Goal: Entertainment & Leisure: Browse casually

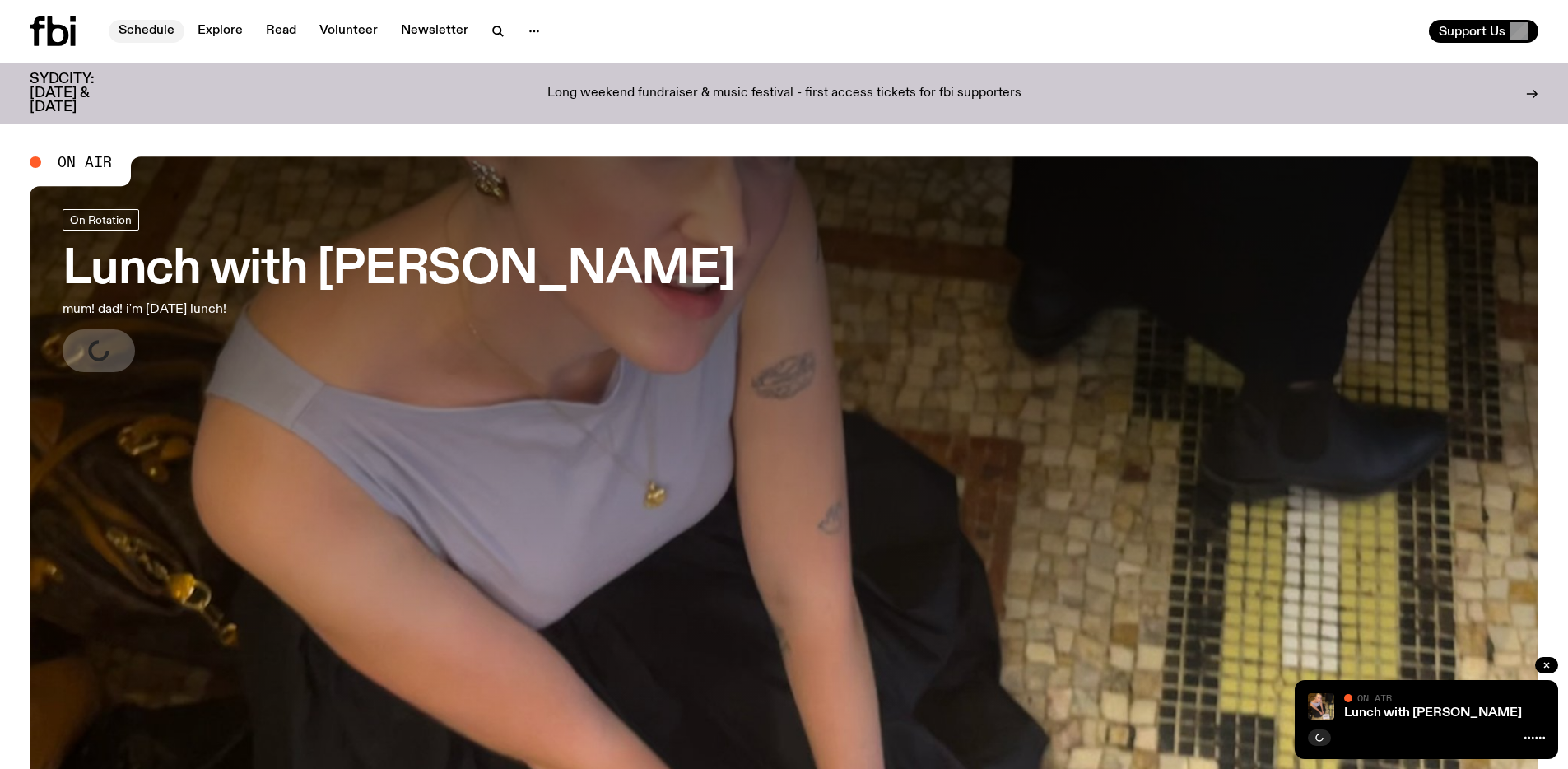
click at [157, 31] on link "Schedule" at bounding box center [147, 31] width 76 height 23
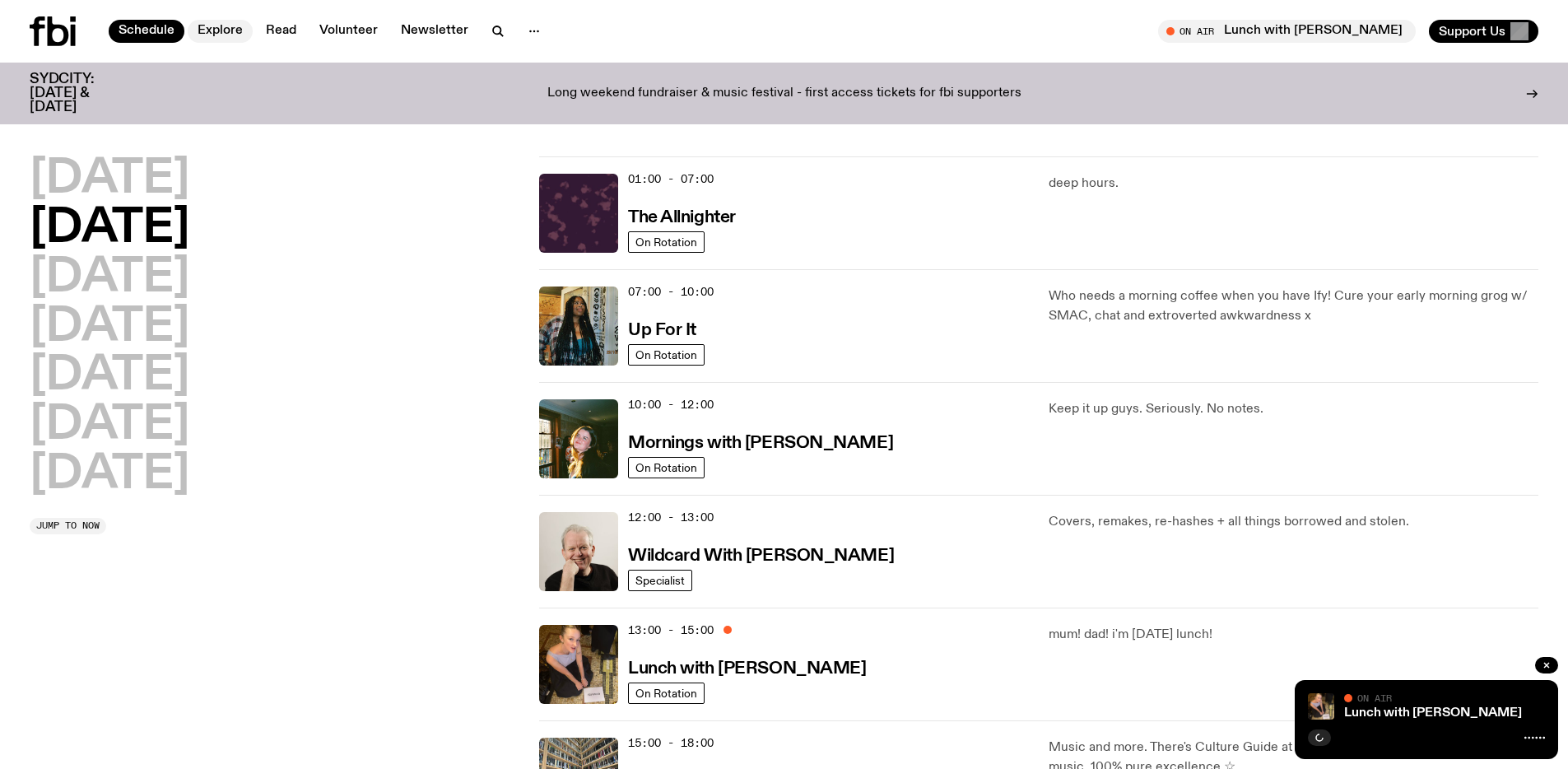
click at [207, 34] on link "Explore" at bounding box center [220, 31] width 65 height 23
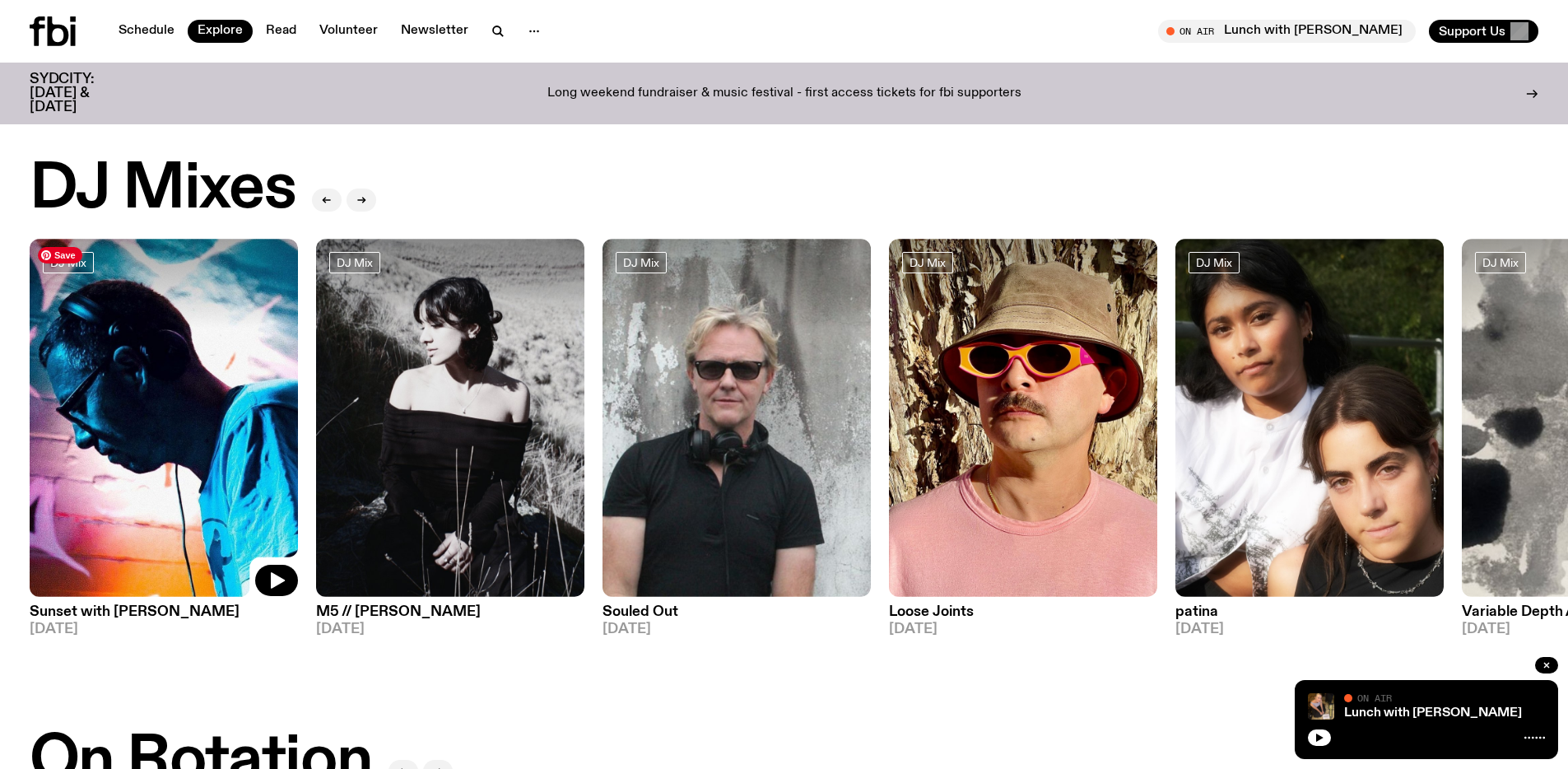
click at [148, 515] on img at bounding box center [164, 417] width 268 height 358
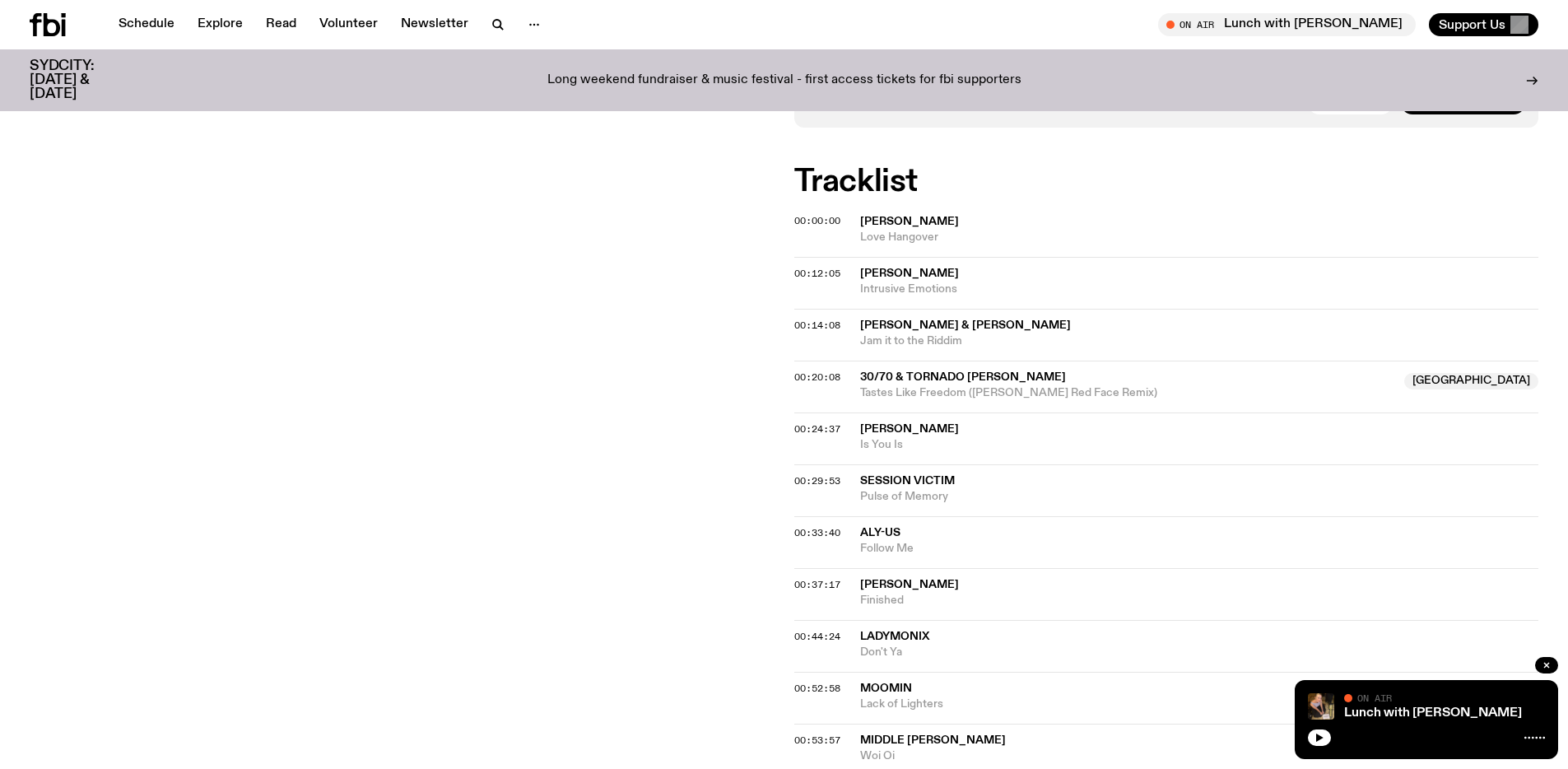
scroll to position [393, 0]
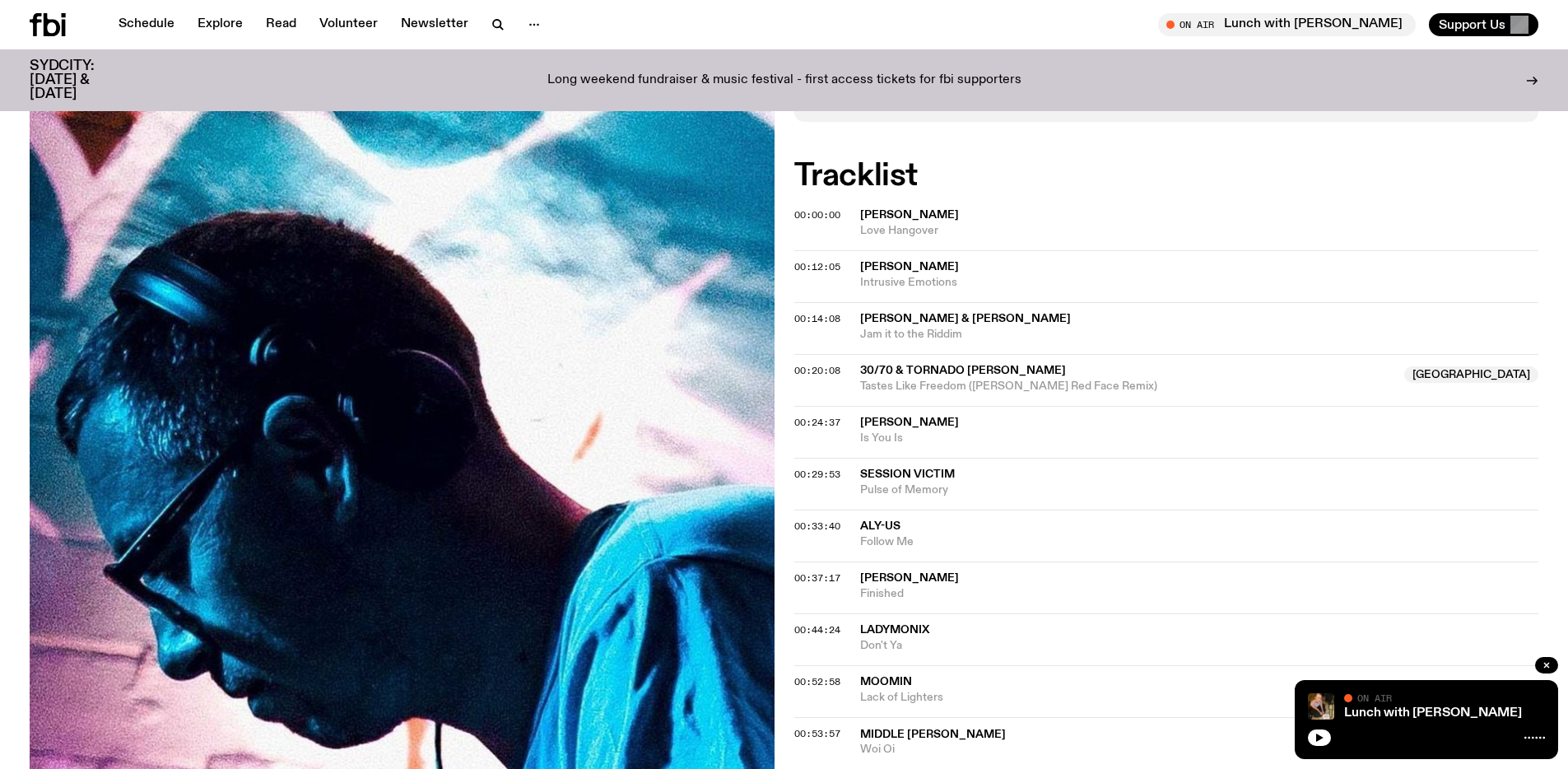
click at [882, 218] on span "[PERSON_NAME]" at bounding box center [909, 214] width 99 height 12
click at [888, 227] on span "Love Hangover" at bounding box center [1199, 230] width 679 height 15
click at [910, 271] on span "[PERSON_NAME]" at bounding box center [909, 266] width 99 height 12
click at [1084, 317] on span "[PERSON_NAME] & [PERSON_NAME]" at bounding box center [1199, 318] width 679 height 15
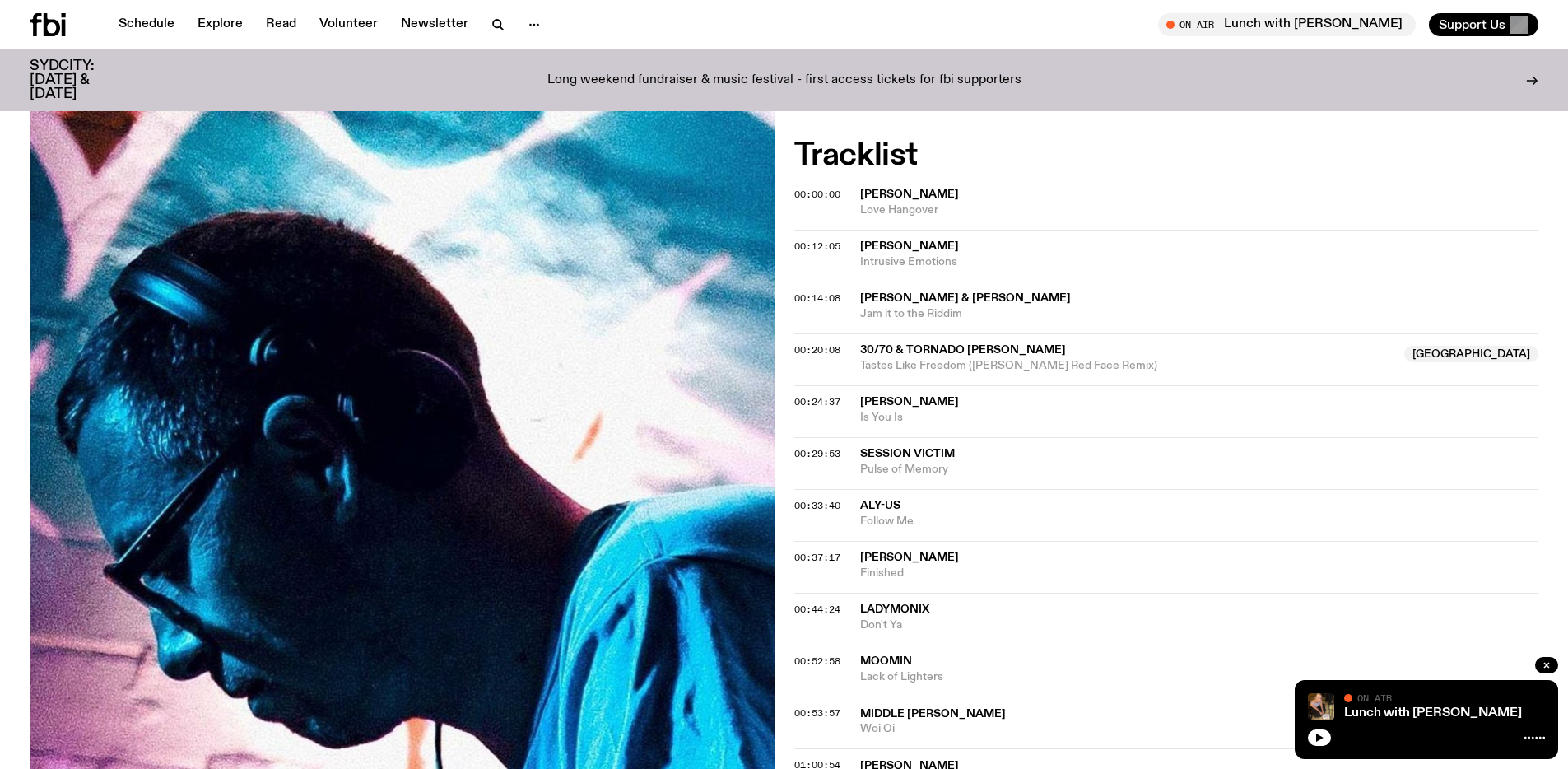
click at [1062, 352] on span "30/70 & Tornado [PERSON_NAME]" at bounding box center [1127, 350] width 535 height 15
click at [941, 404] on span "[PERSON_NAME]" at bounding box center [909, 401] width 99 height 12
click at [946, 456] on span "Session Victim" at bounding box center [907, 453] width 94 height 12
click at [907, 402] on span "[PERSON_NAME]" at bounding box center [909, 401] width 99 height 12
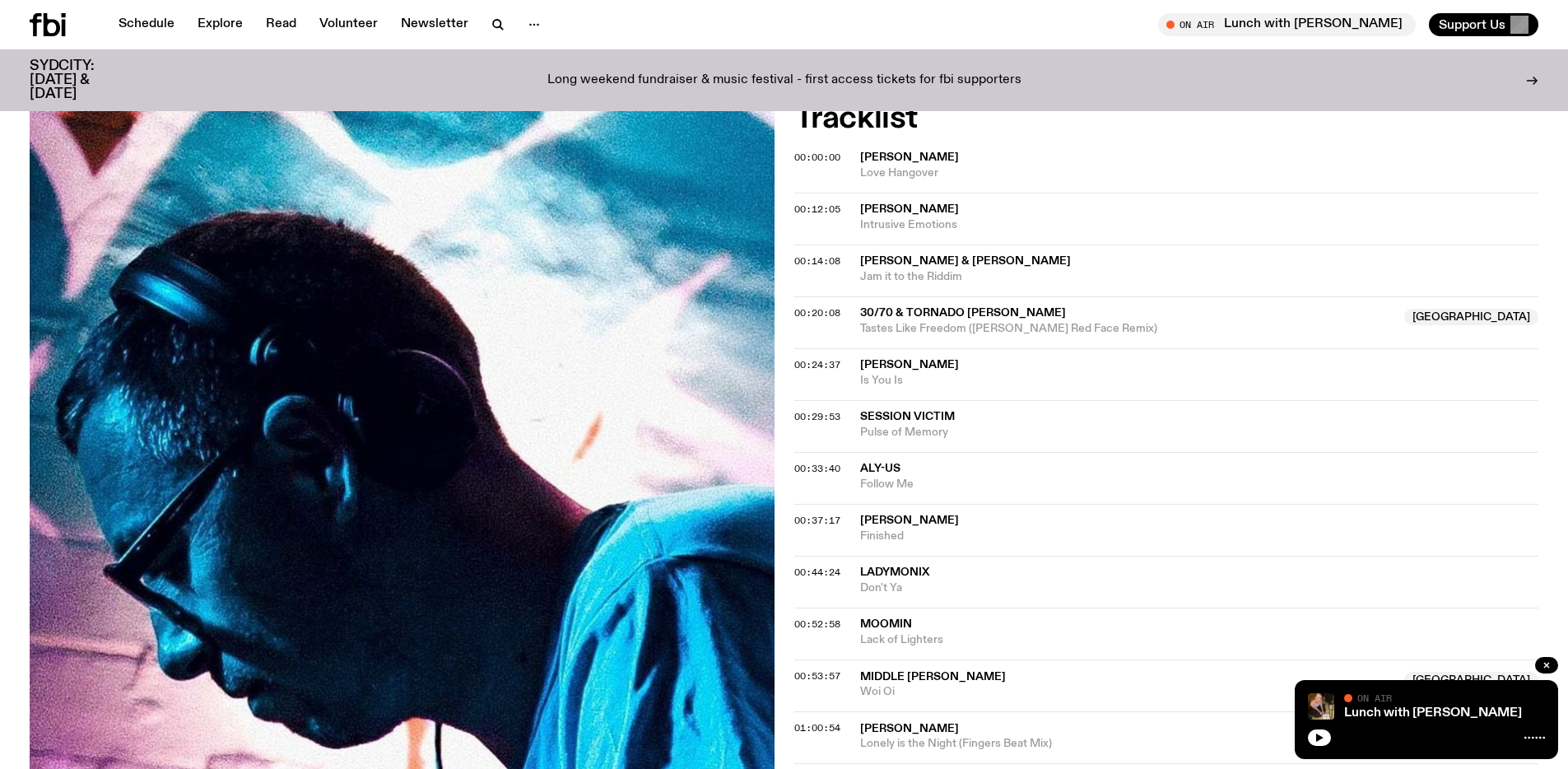
scroll to position [483, 0]
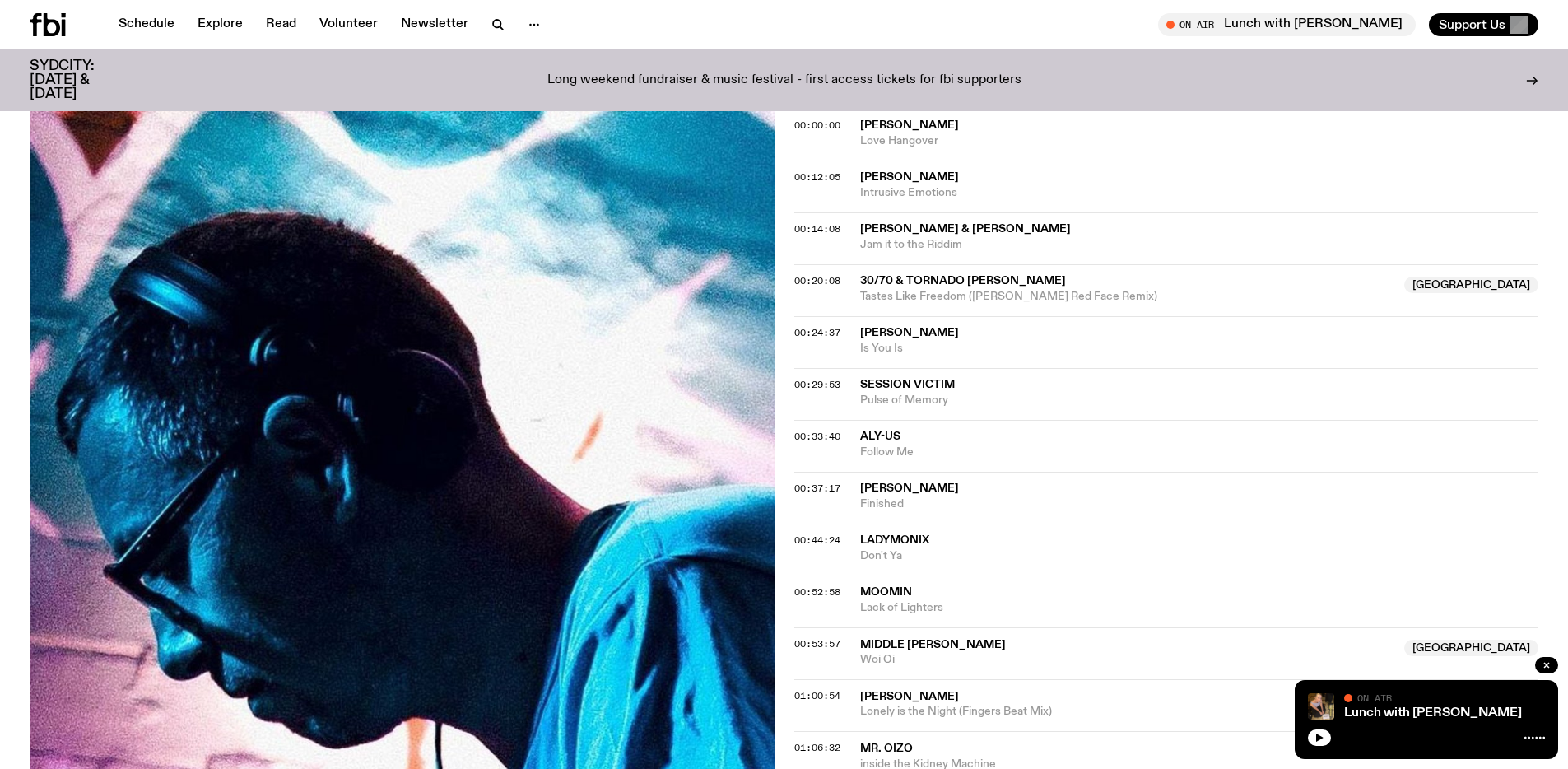
click at [887, 440] on span "Aly-Us" at bounding box center [880, 436] width 40 height 12
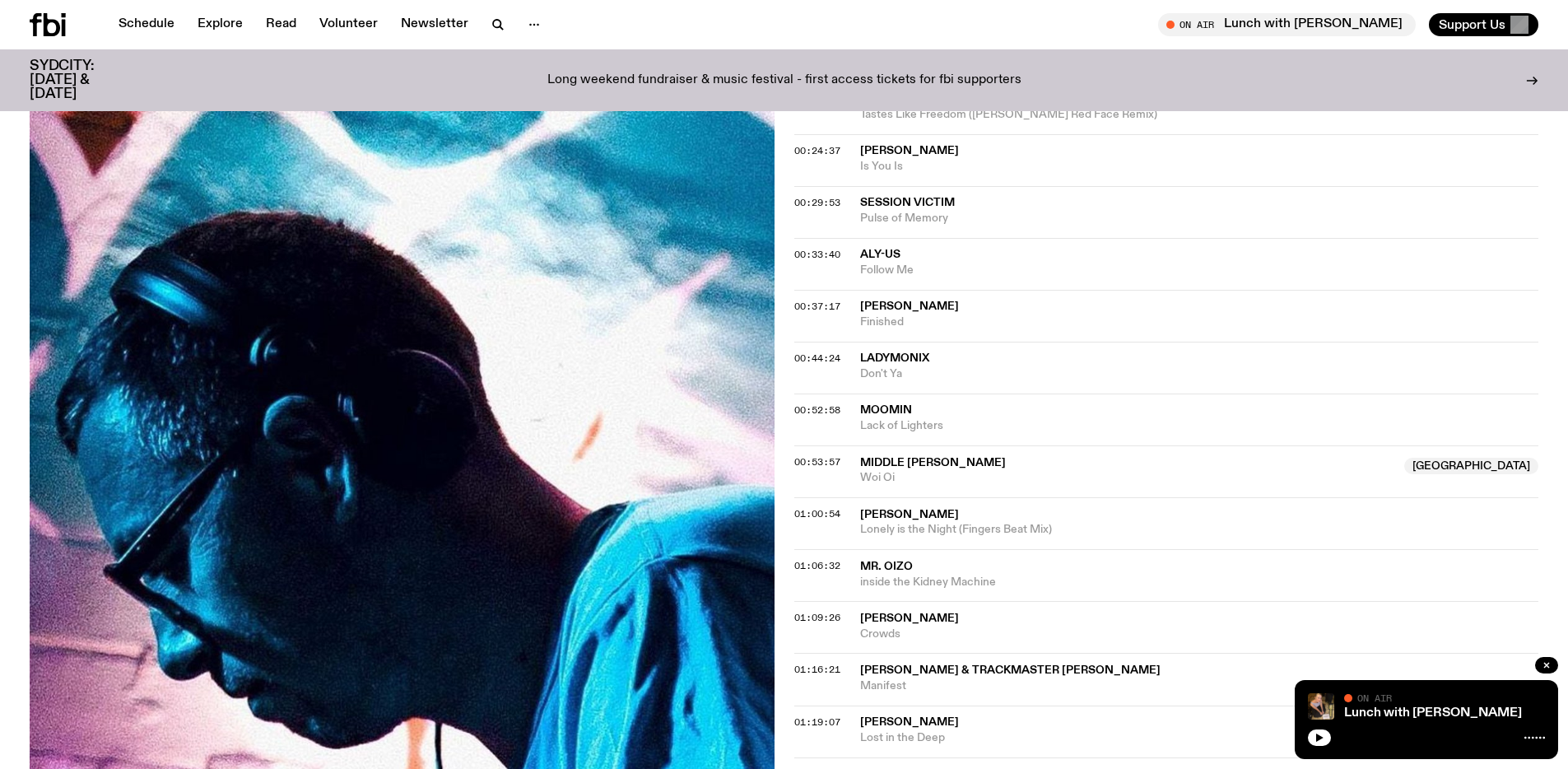
scroll to position [654, 0]
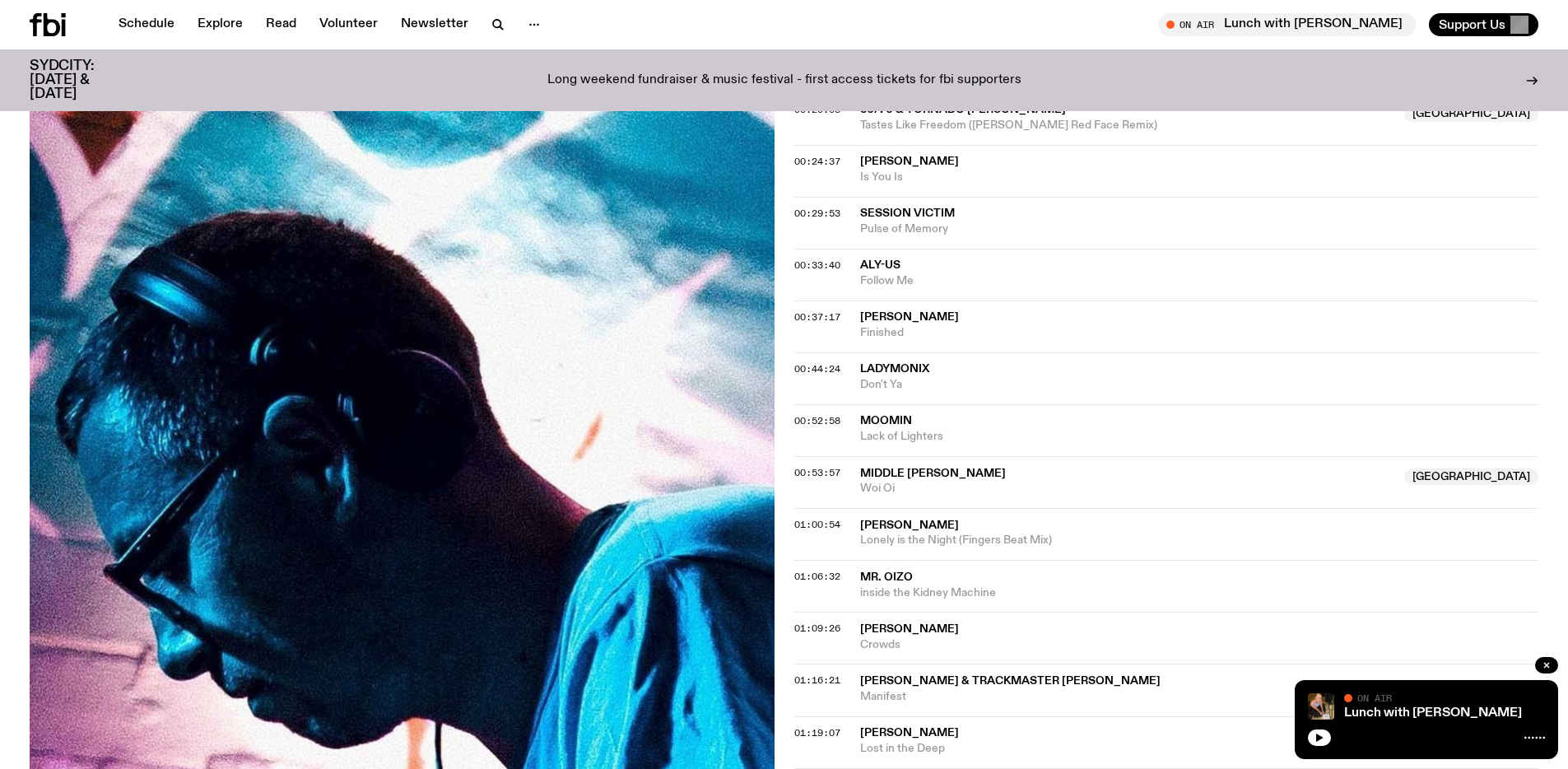
click at [972, 324] on span "[PERSON_NAME]" at bounding box center [1199, 317] width 679 height 15
click at [957, 481] on span "Woi Oi" at bounding box center [1127, 487] width 535 height 15
click at [910, 380] on span "Don't Ya" at bounding box center [1199, 384] width 679 height 15
click at [922, 431] on span "Lack of Lighters" at bounding box center [1199, 436] width 679 height 15
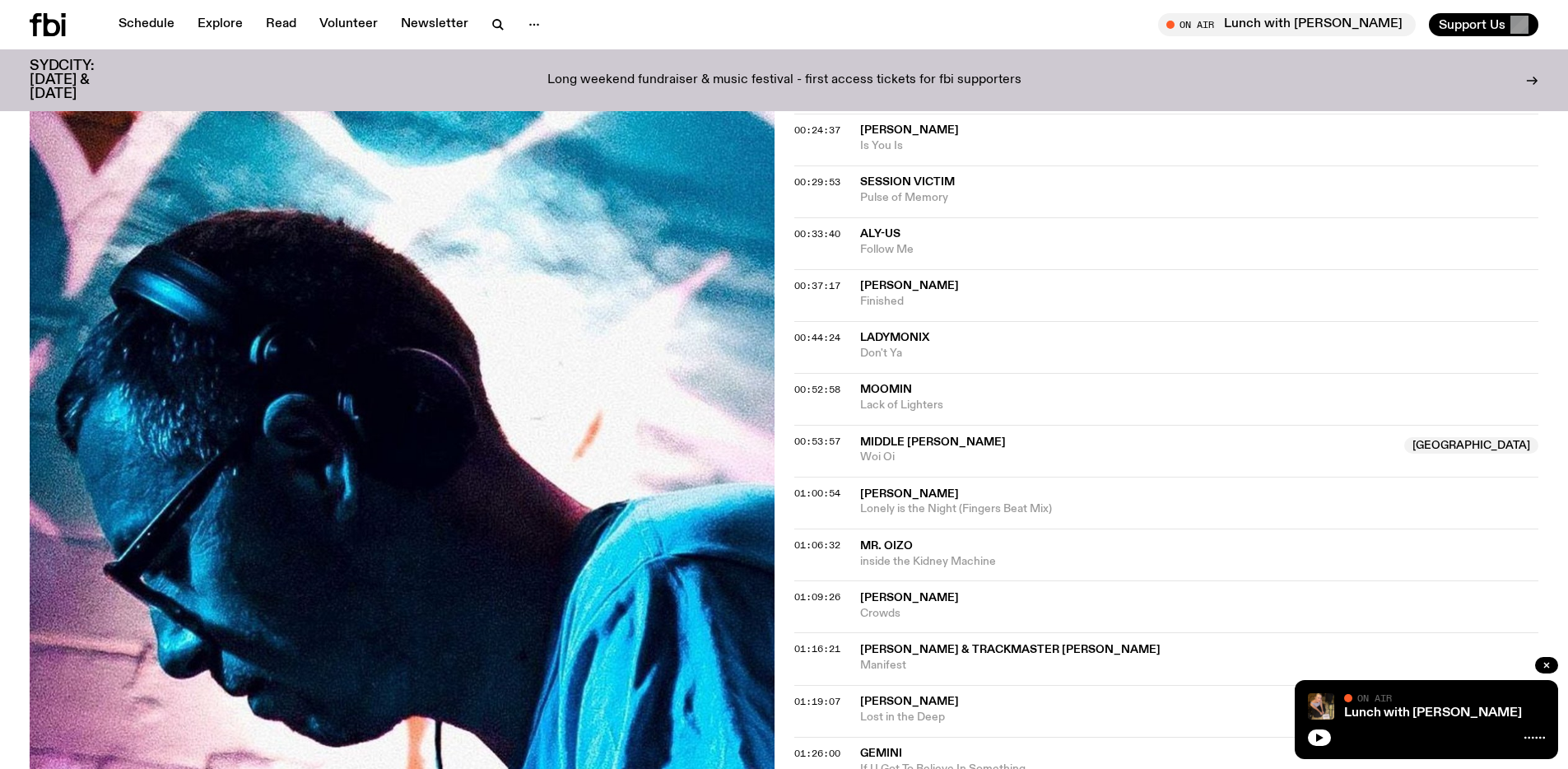
click at [942, 451] on span "Woi Oi" at bounding box center [1127, 457] width 535 height 15
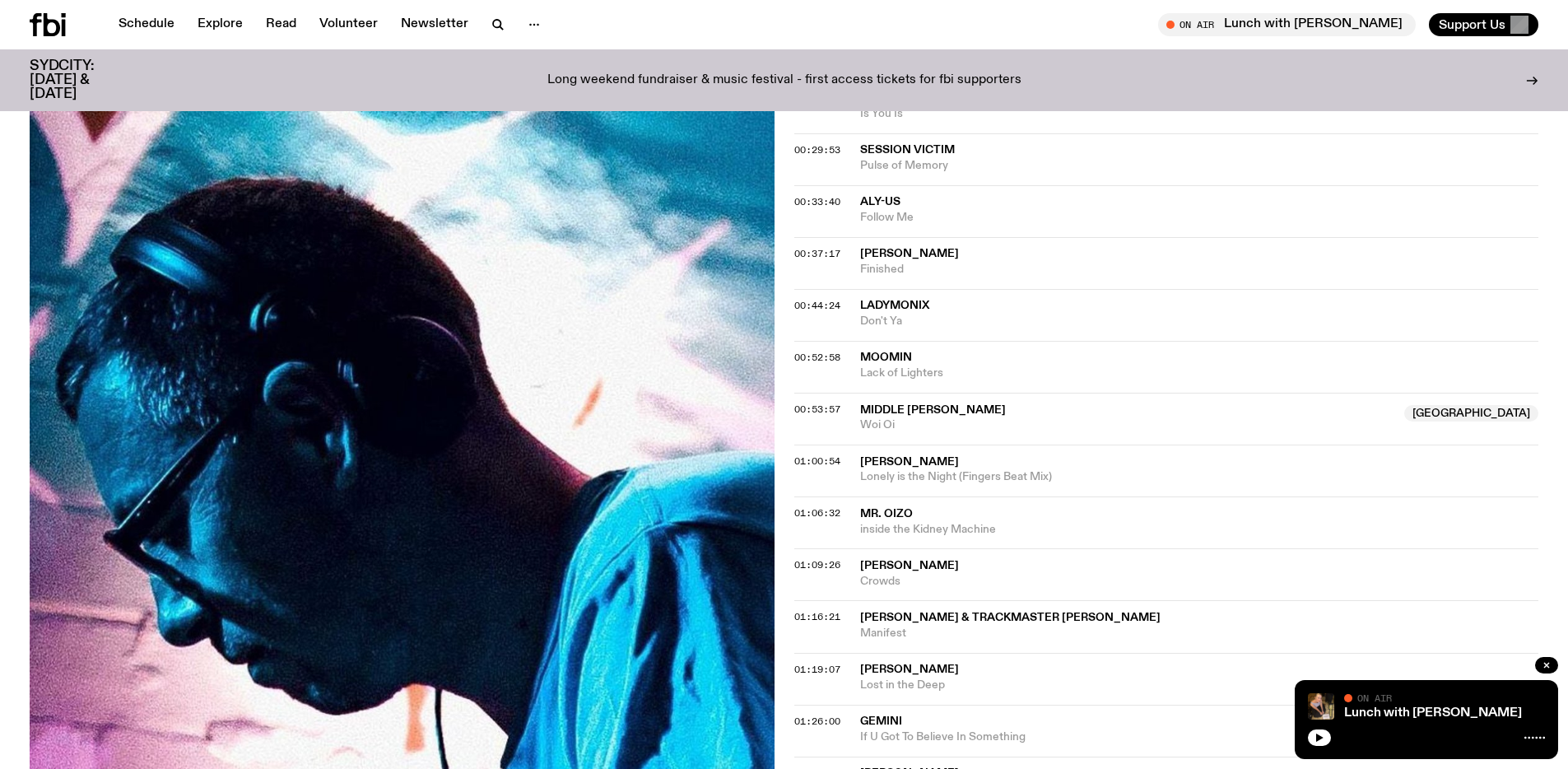
scroll to position [736, 0]
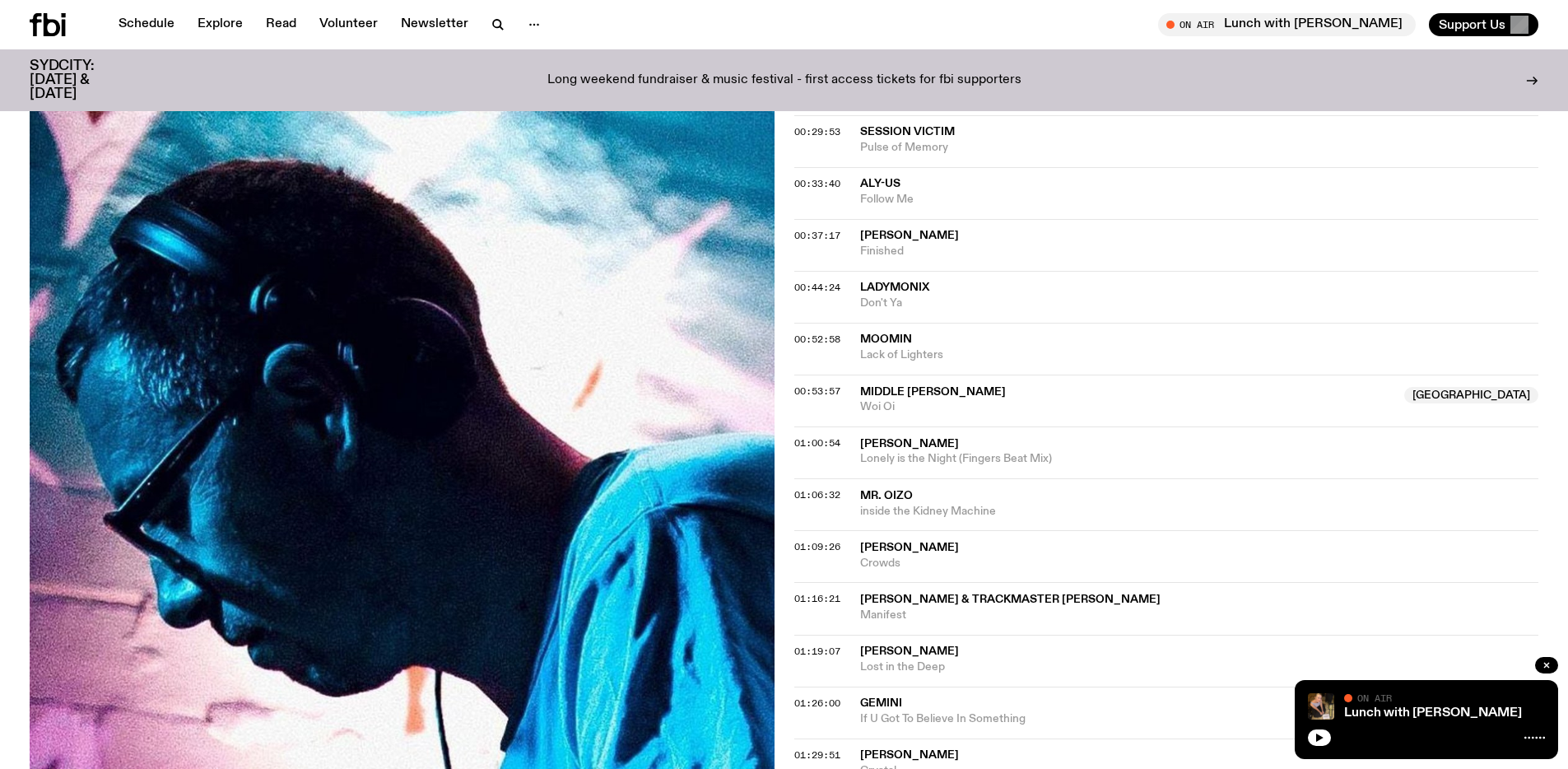
click at [924, 451] on span "Lonely is the Night (Fingers Beat Mix)" at bounding box center [1199, 458] width 679 height 15
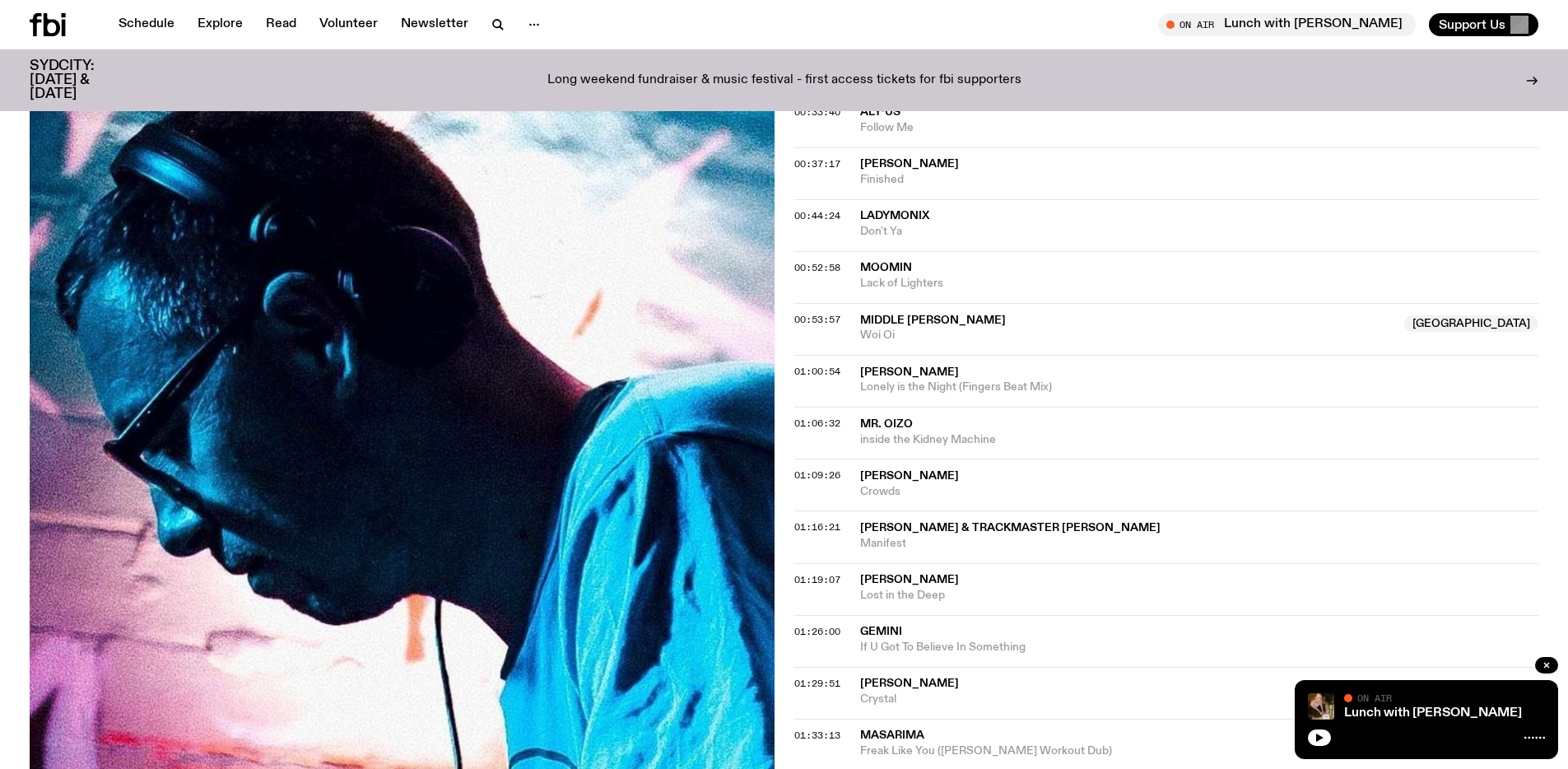
click at [954, 434] on span "inside the Kidney Machine" at bounding box center [1199, 439] width 679 height 15
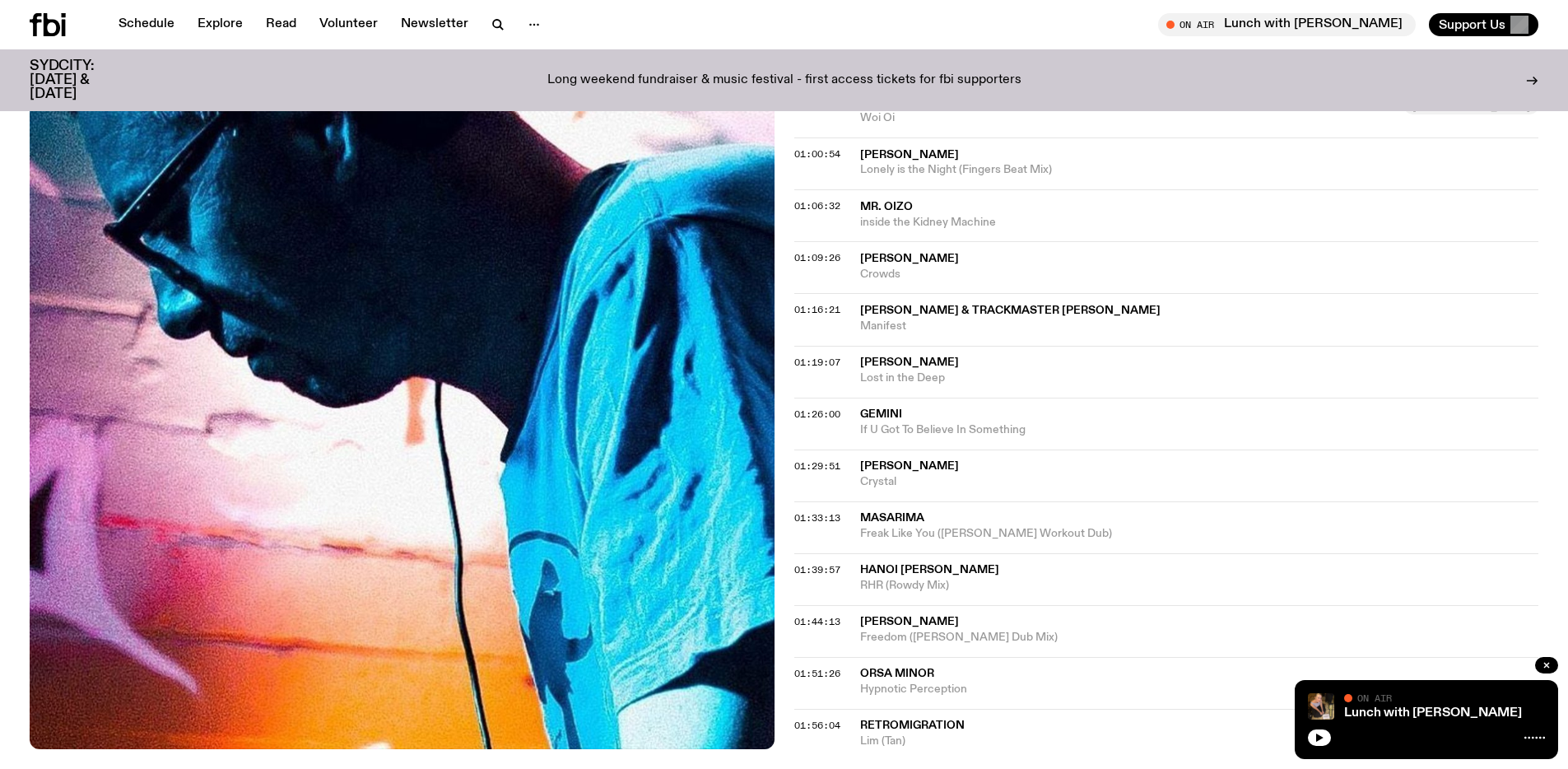
scroll to position [993, 0]
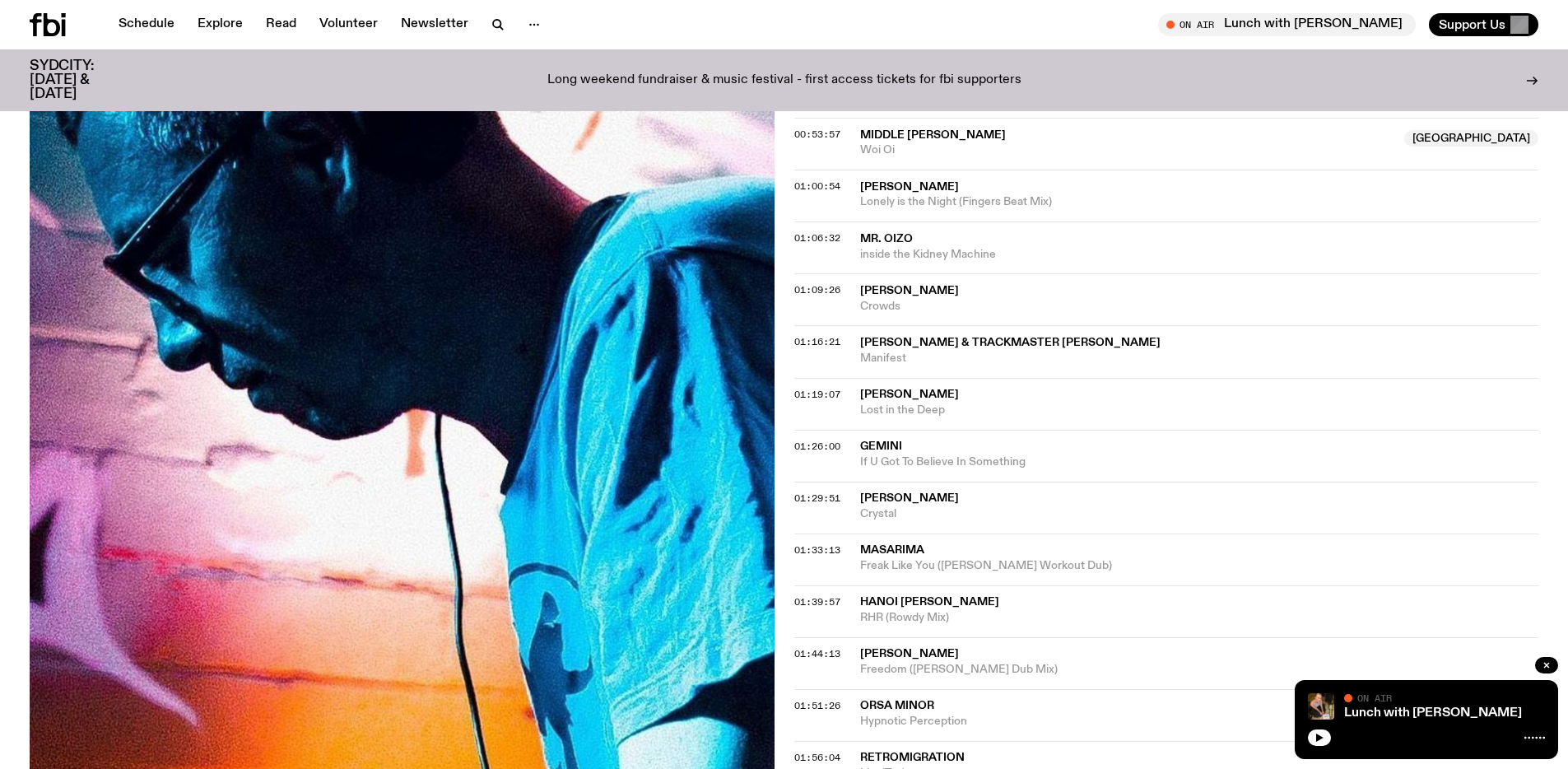
click at [894, 296] on span "[PERSON_NAME]" at bounding box center [909, 291] width 99 height 12
click at [930, 344] on span "[PERSON_NAME] & Trackmaster [PERSON_NAME]" at bounding box center [1010, 342] width 300 height 12
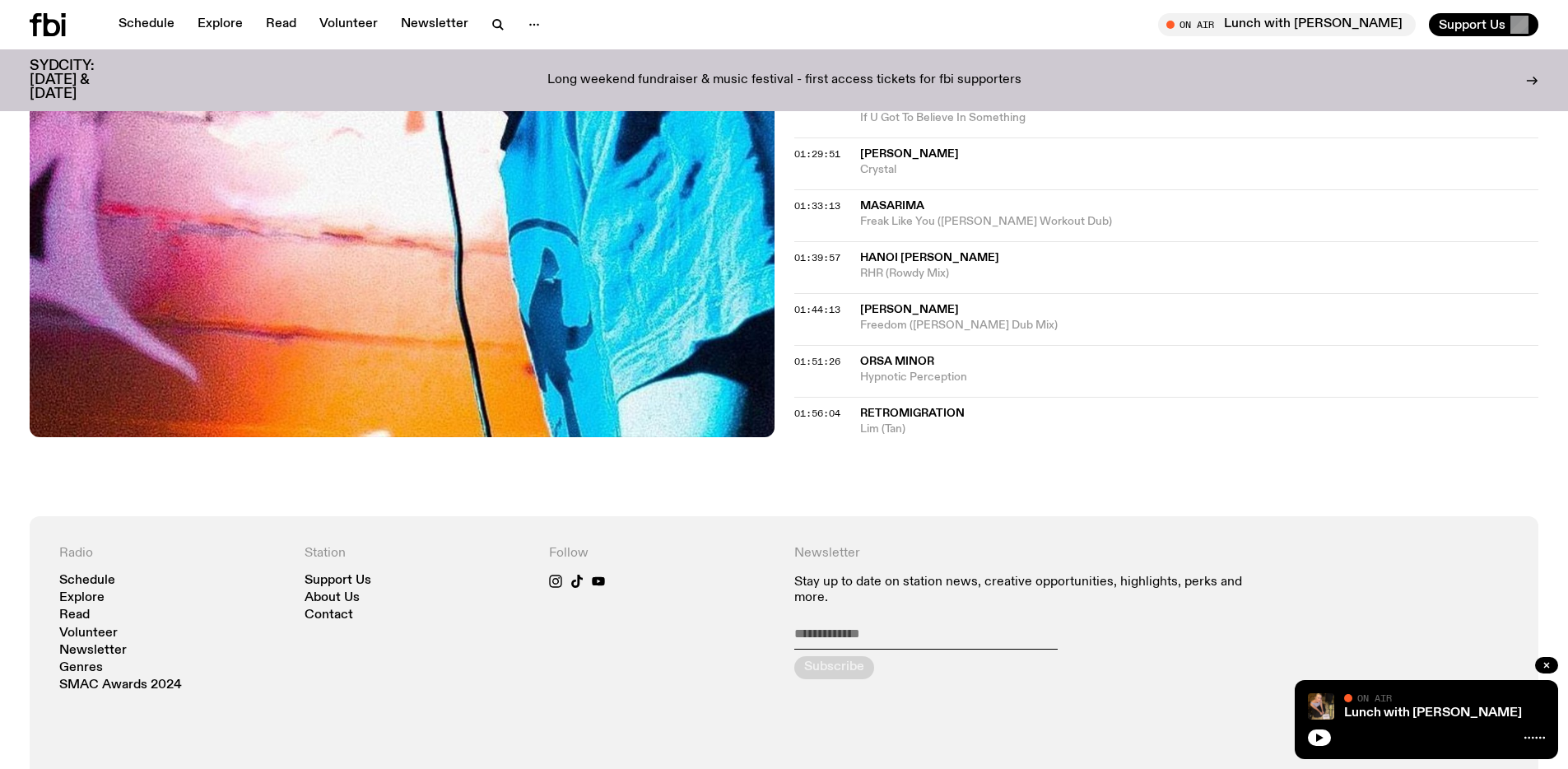
scroll to position [1024, 0]
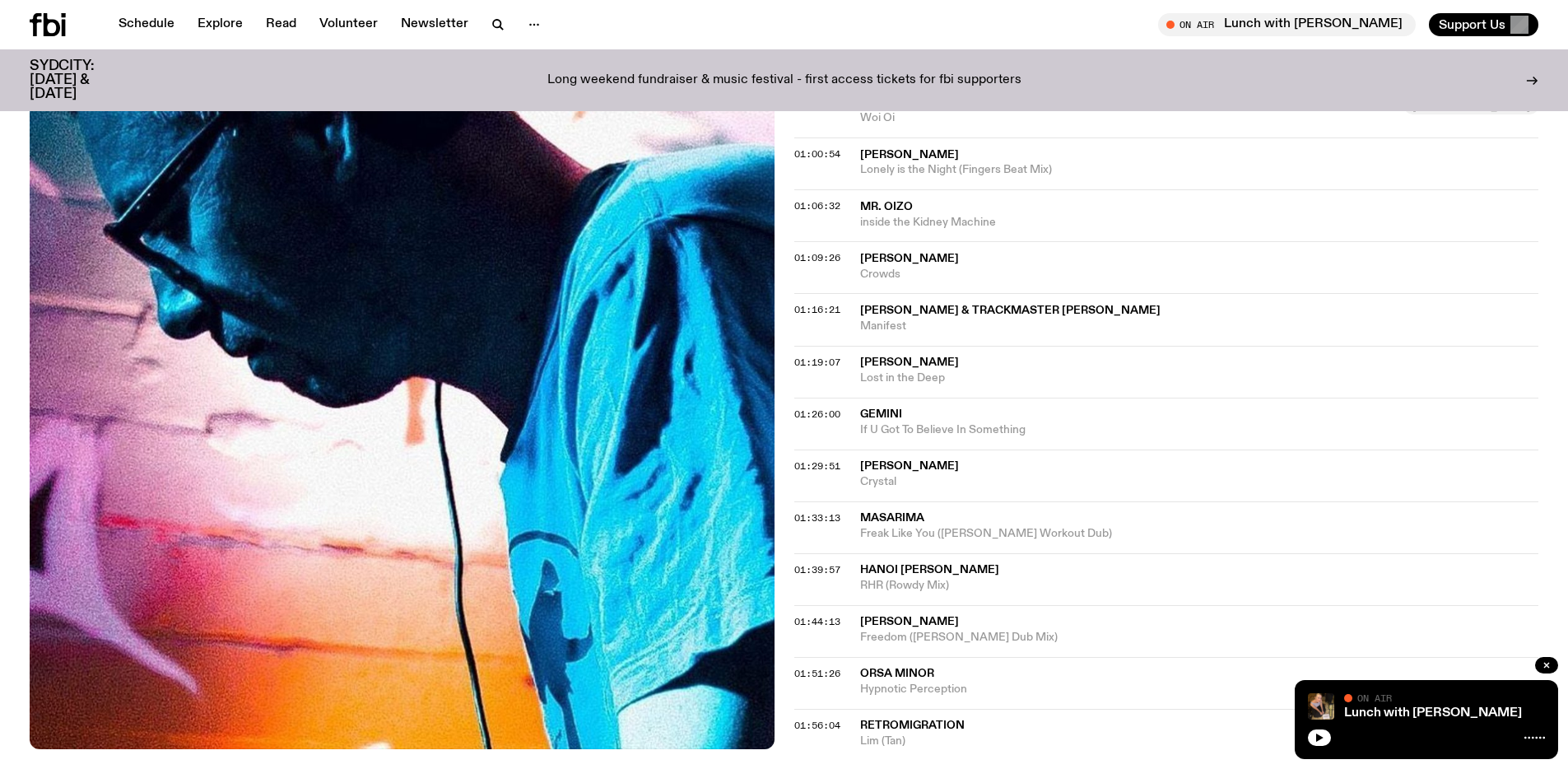
click at [944, 368] on span "[PERSON_NAME]" at bounding box center [909, 362] width 99 height 12
click at [929, 266] on span "Crowds" at bounding box center [1199, 273] width 679 height 15
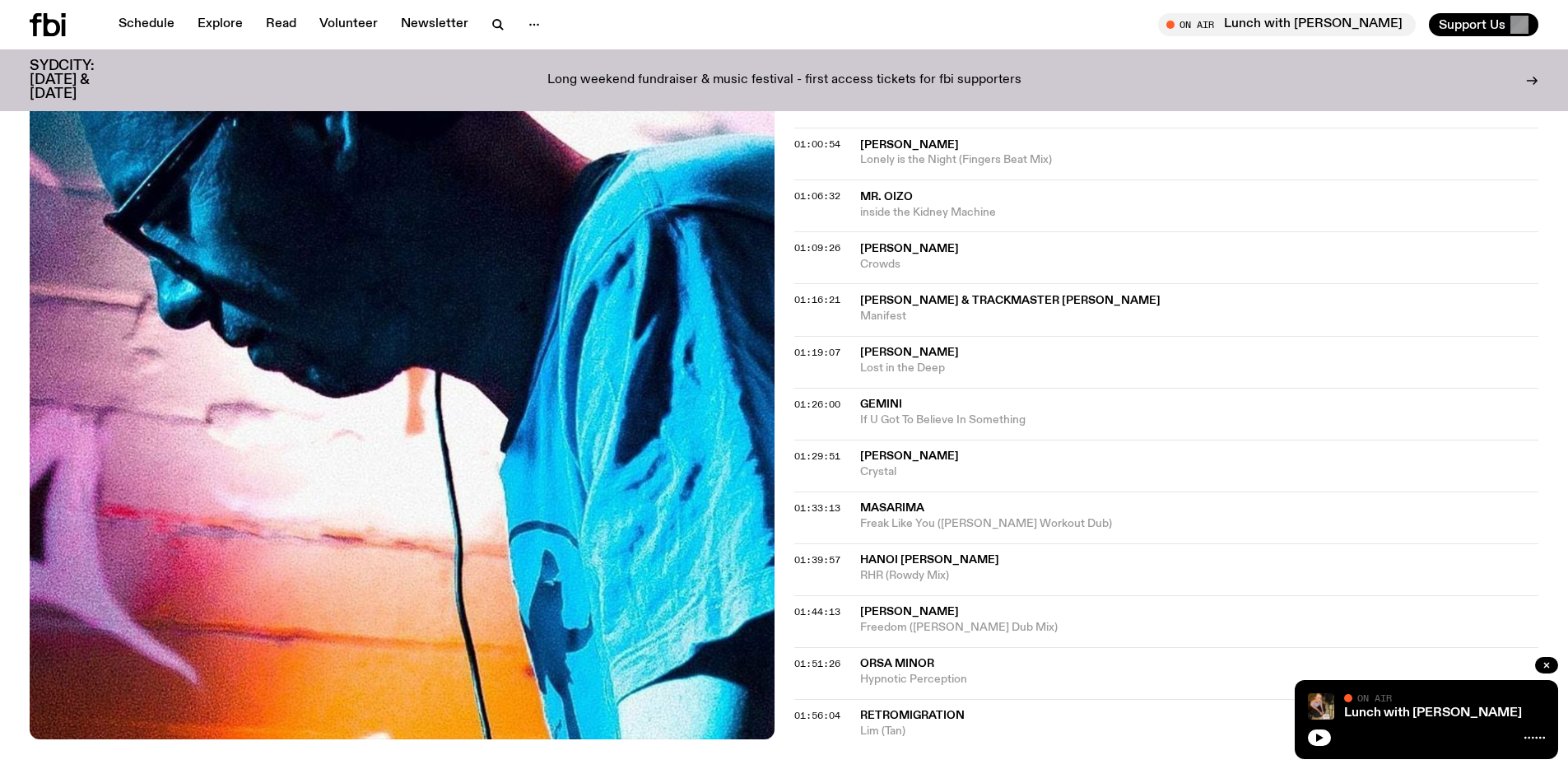
click at [899, 412] on span "If U Got To Believe In Something" at bounding box center [1199, 419] width 679 height 15
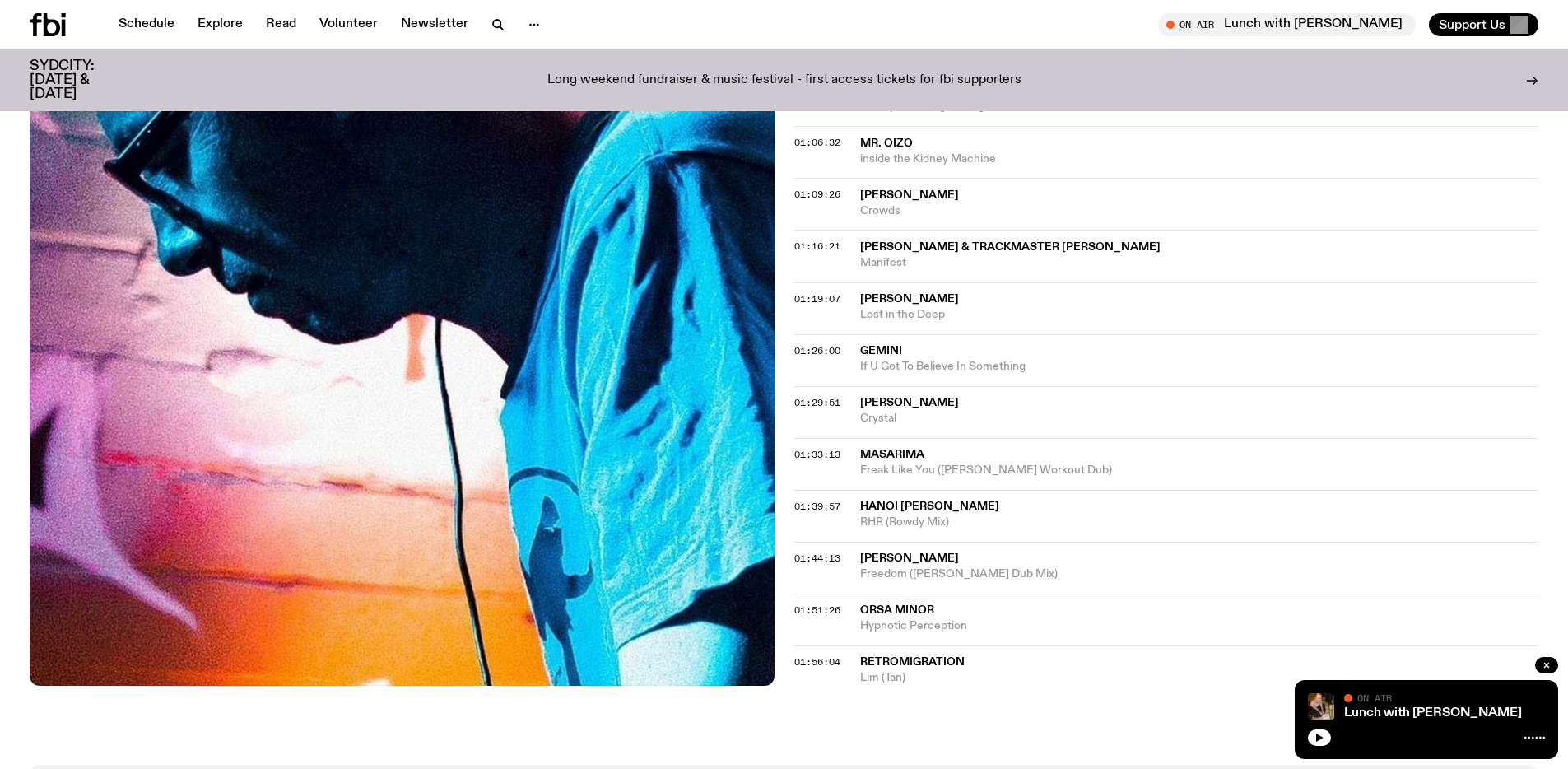
scroll to position [1068, 0]
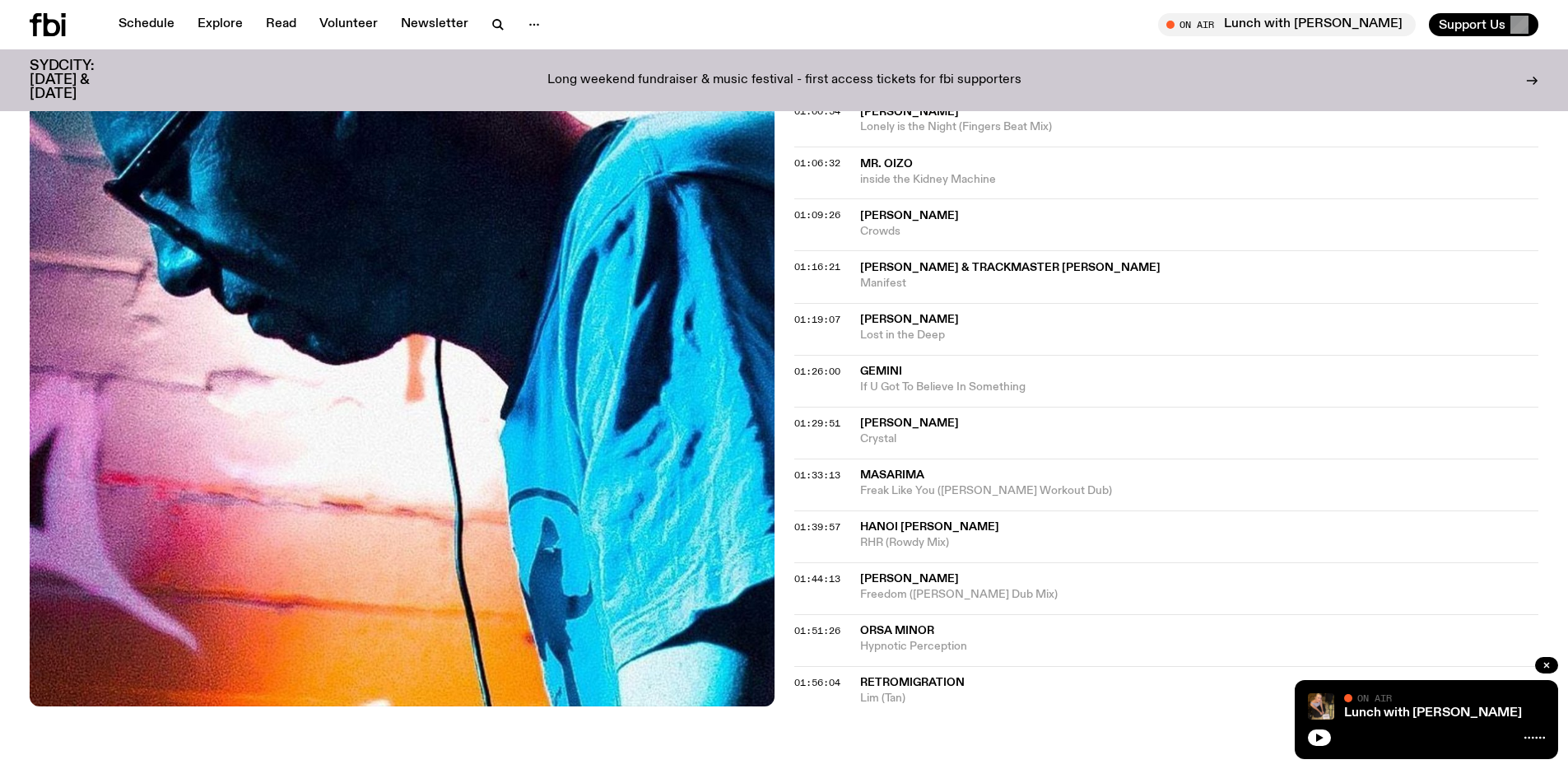
click at [912, 426] on span "[PERSON_NAME]" at bounding box center [1199, 423] width 679 height 15
click at [918, 479] on span "Masarima" at bounding box center [892, 475] width 64 height 12
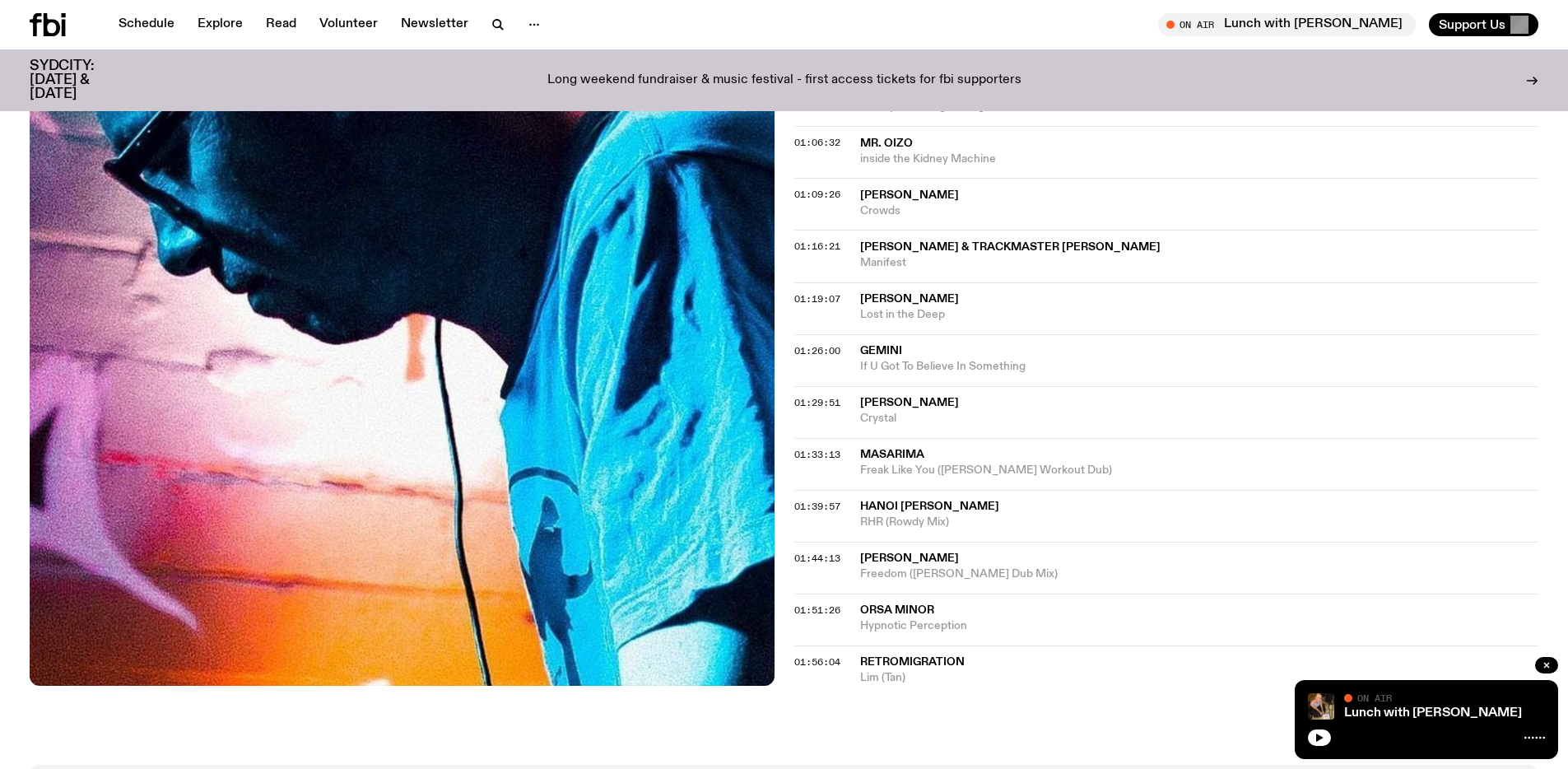
click at [981, 451] on span "Masarima" at bounding box center [1199, 454] width 679 height 15
click at [883, 514] on span "RHR (Rowdy Mix)" at bounding box center [1199, 522] width 679 height 15
click at [892, 568] on span "Freedom ([PERSON_NAME] Dub Mix)" at bounding box center [1199, 574] width 679 height 15
click at [893, 612] on span "Orsa Minor" at bounding box center [897, 610] width 74 height 12
click at [923, 660] on span "Retromigration" at bounding box center [912, 661] width 104 height 12
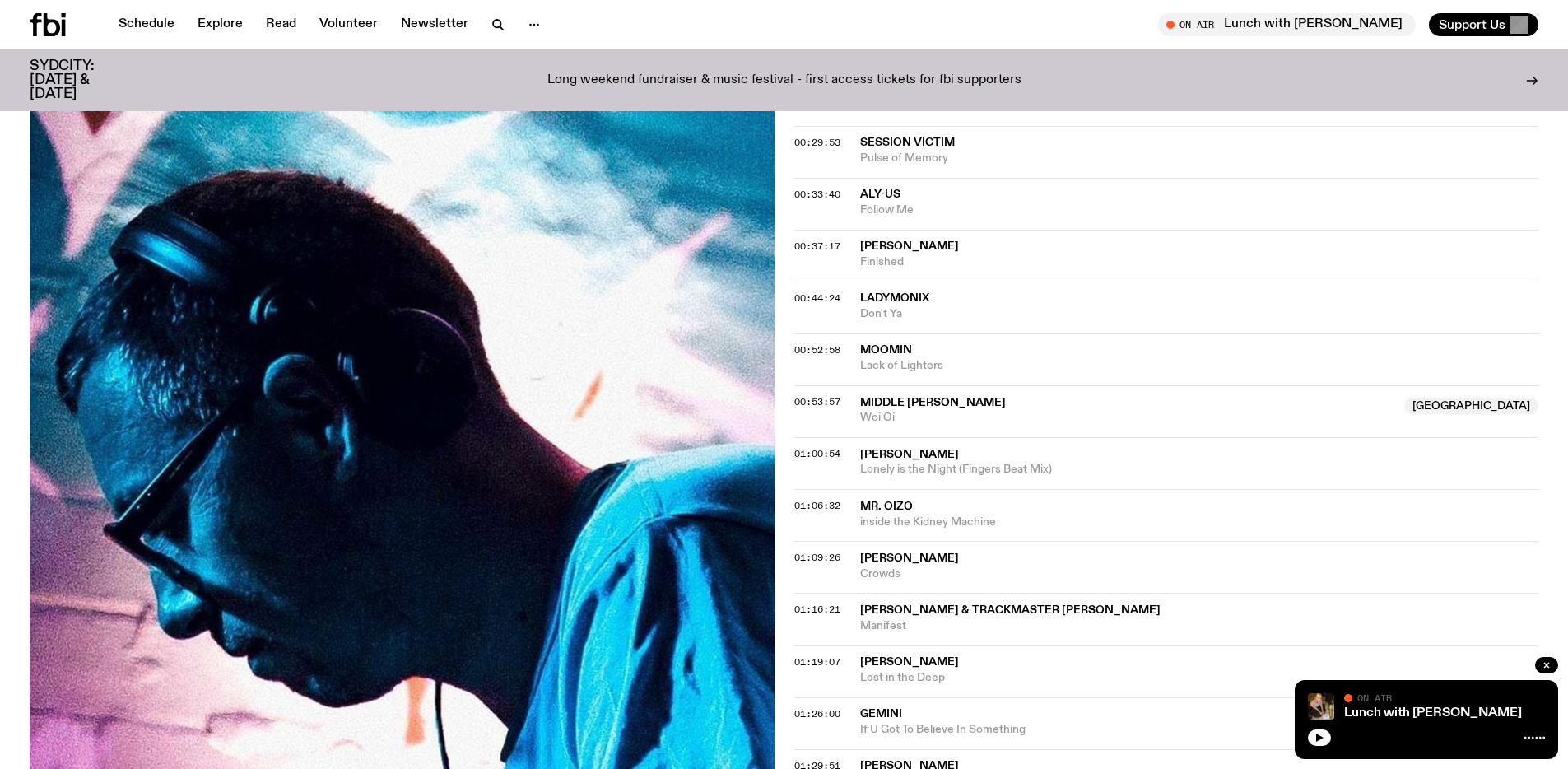
scroll to position [362, 0]
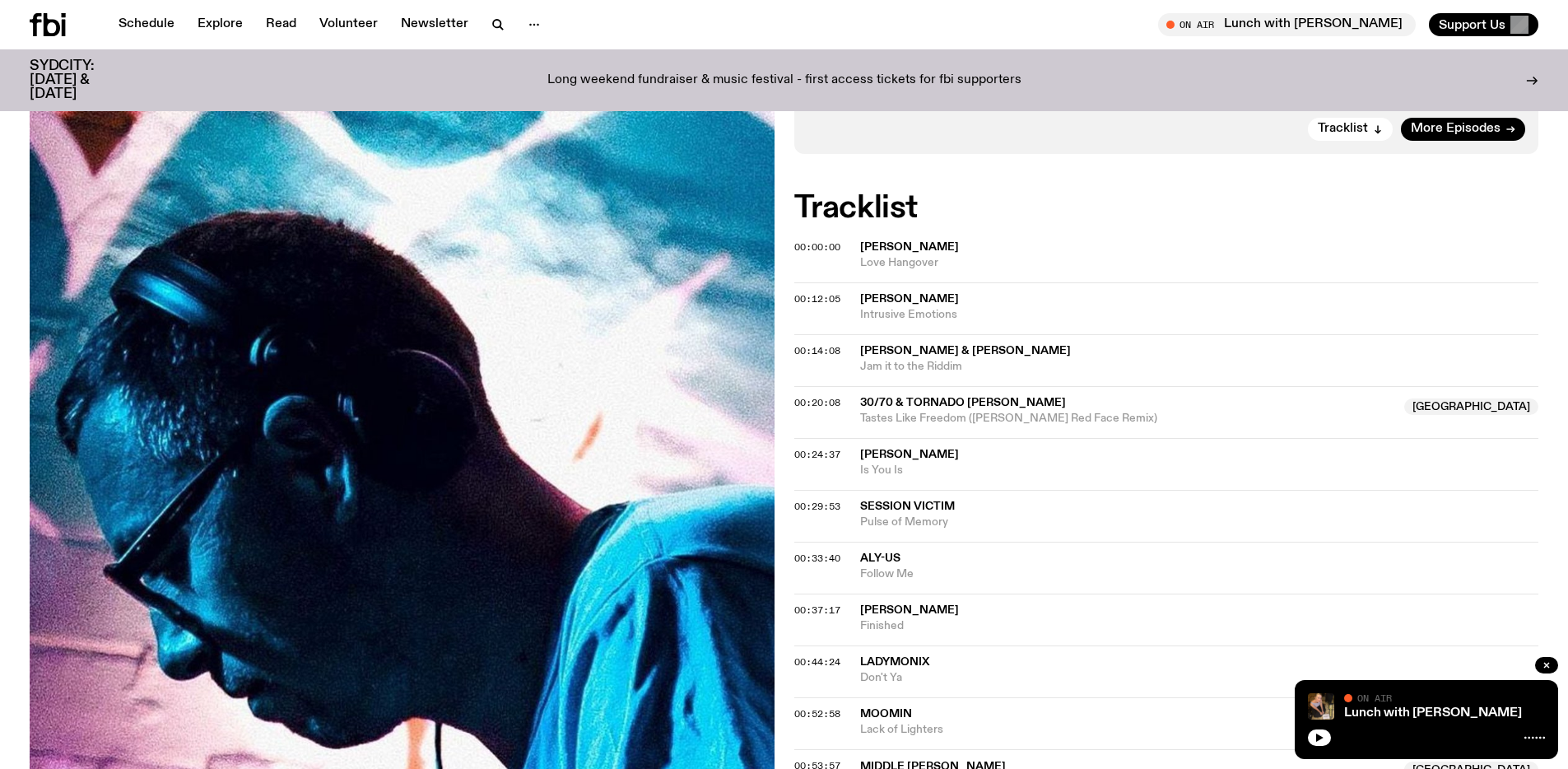
click at [920, 356] on span "[PERSON_NAME] & [PERSON_NAME]" at bounding box center [965, 350] width 211 height 12
click at [889, 568] on span "Follow Me" at bounding box center [1199, 574] width 679 height 15
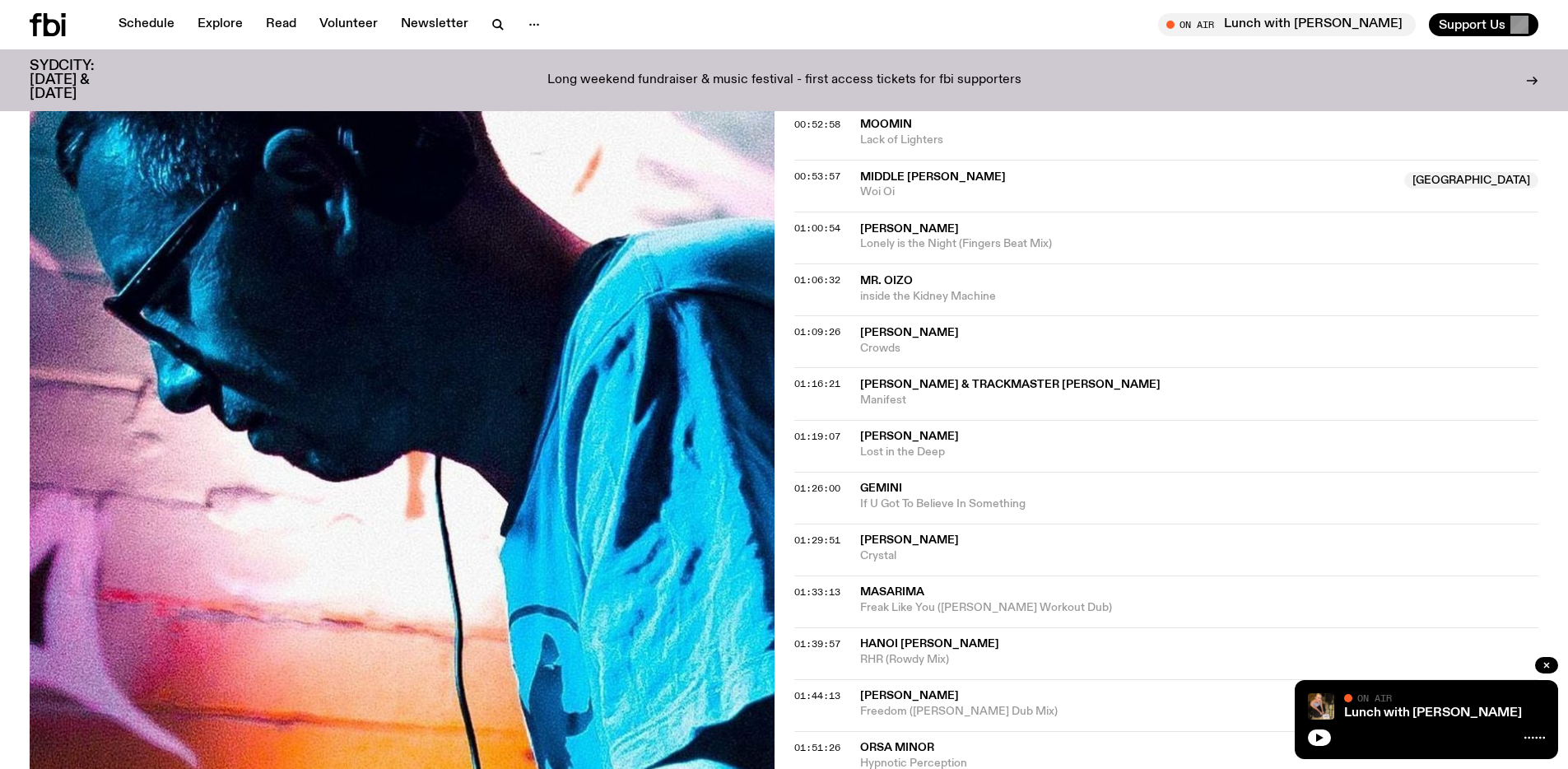
scroll to position [961, 0]
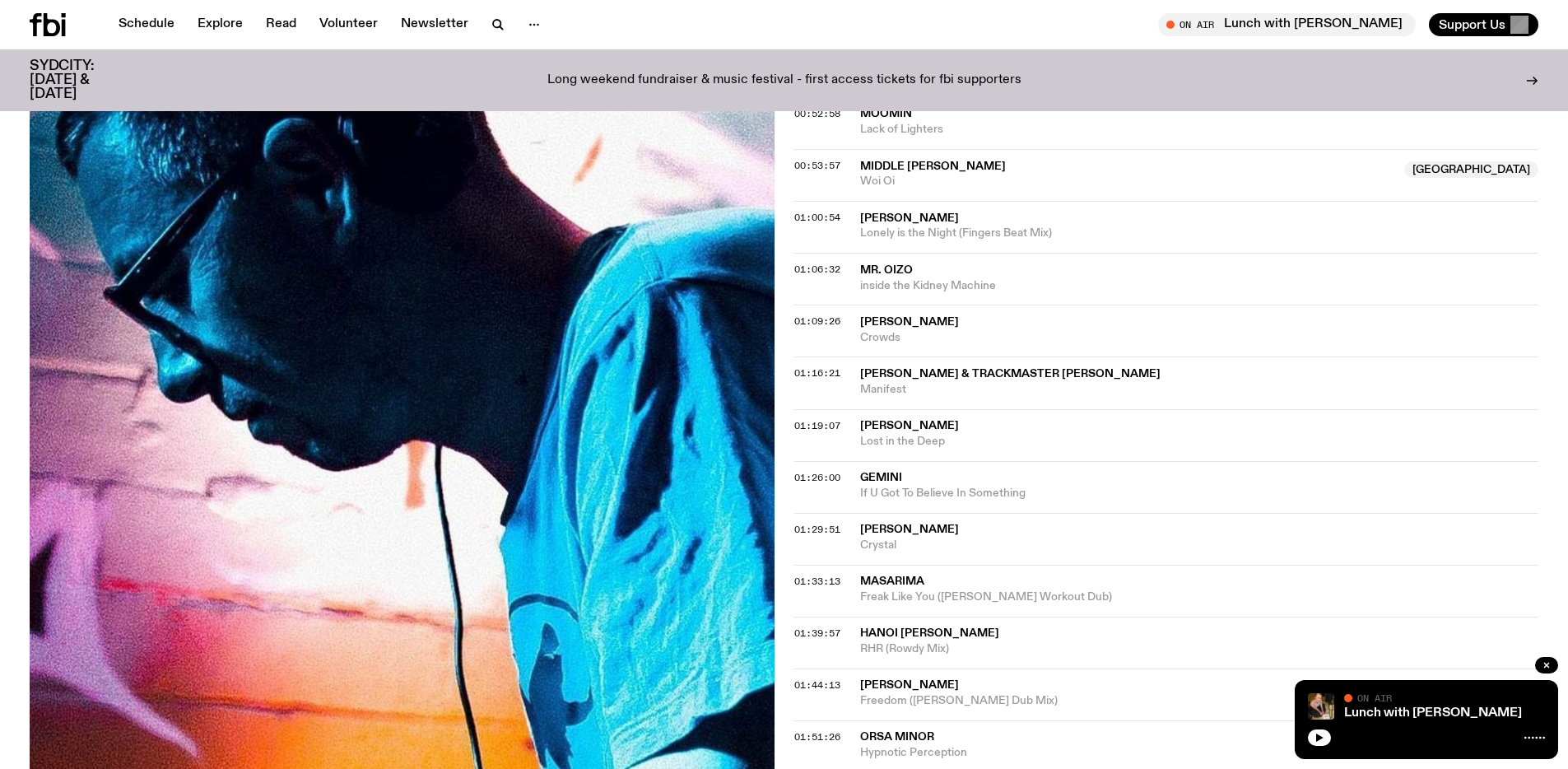
click at [972, 498] on span "If U Got To Believe In Something" at bounding box center [1199, 493] width 679 height 15
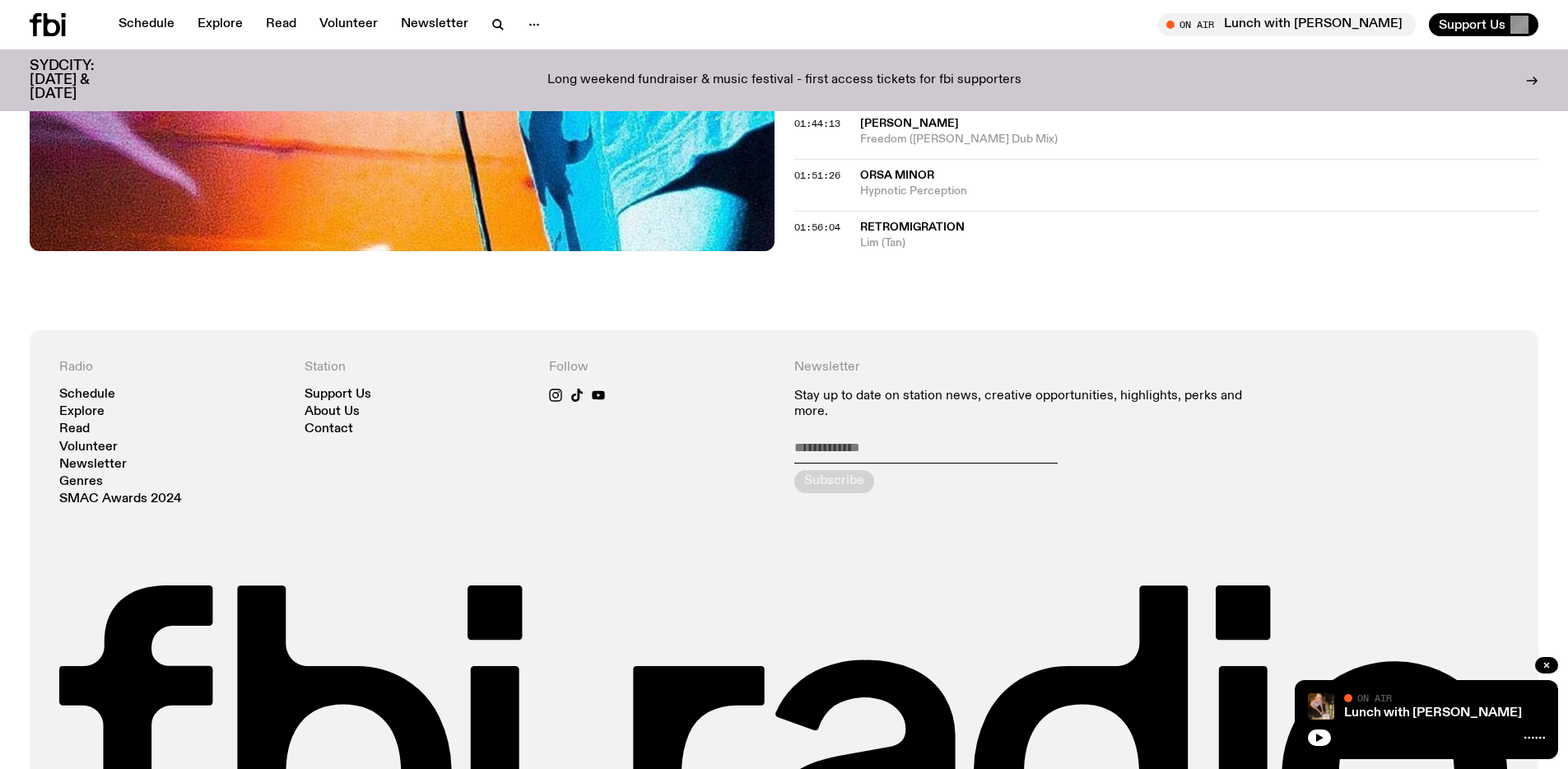
scroll to position [1164, 0]
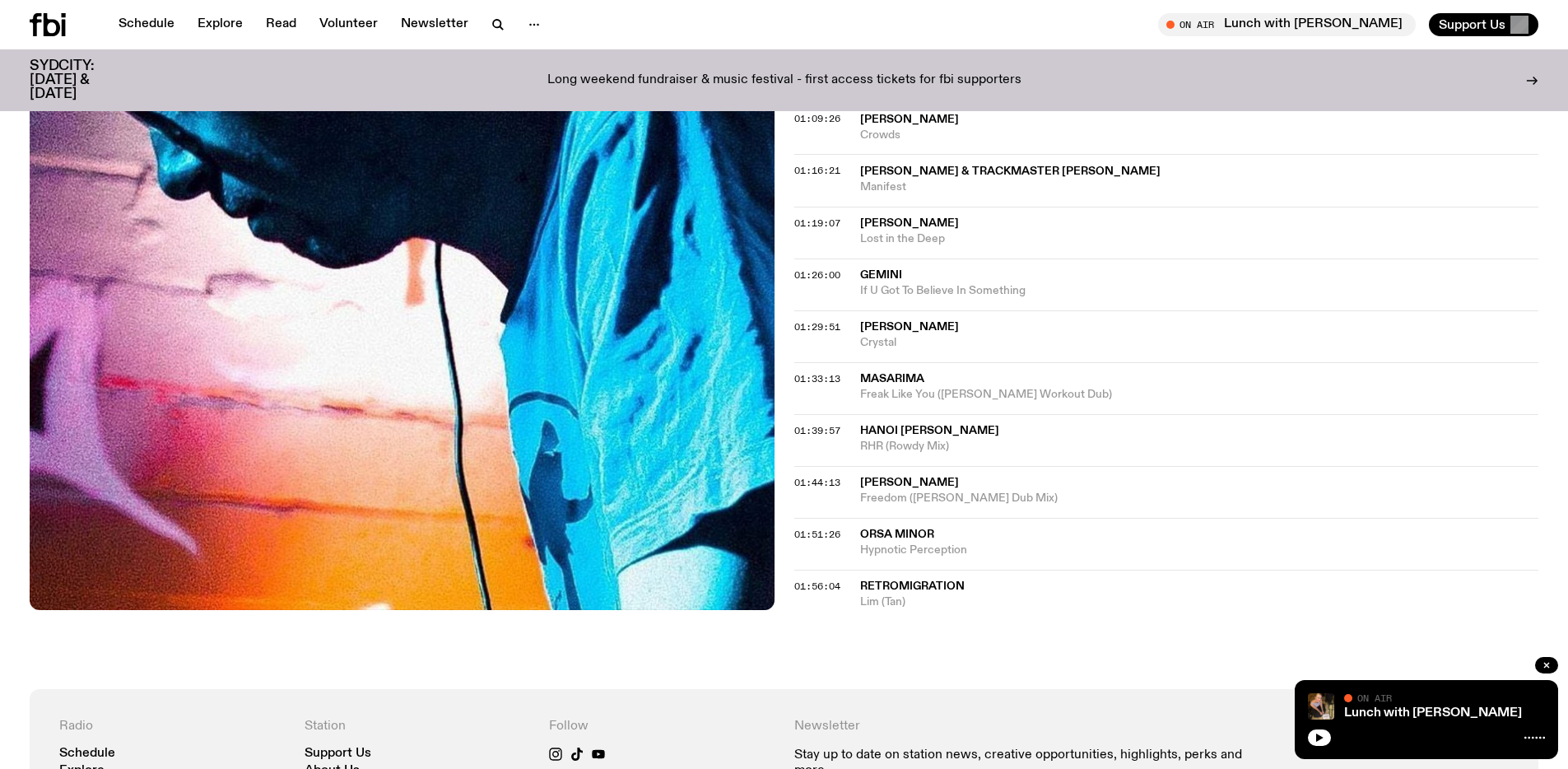
click at [900, 433] on span "Hanoi [PERSON_NAME]" at bounding box center [929, 430] width 139 height 12
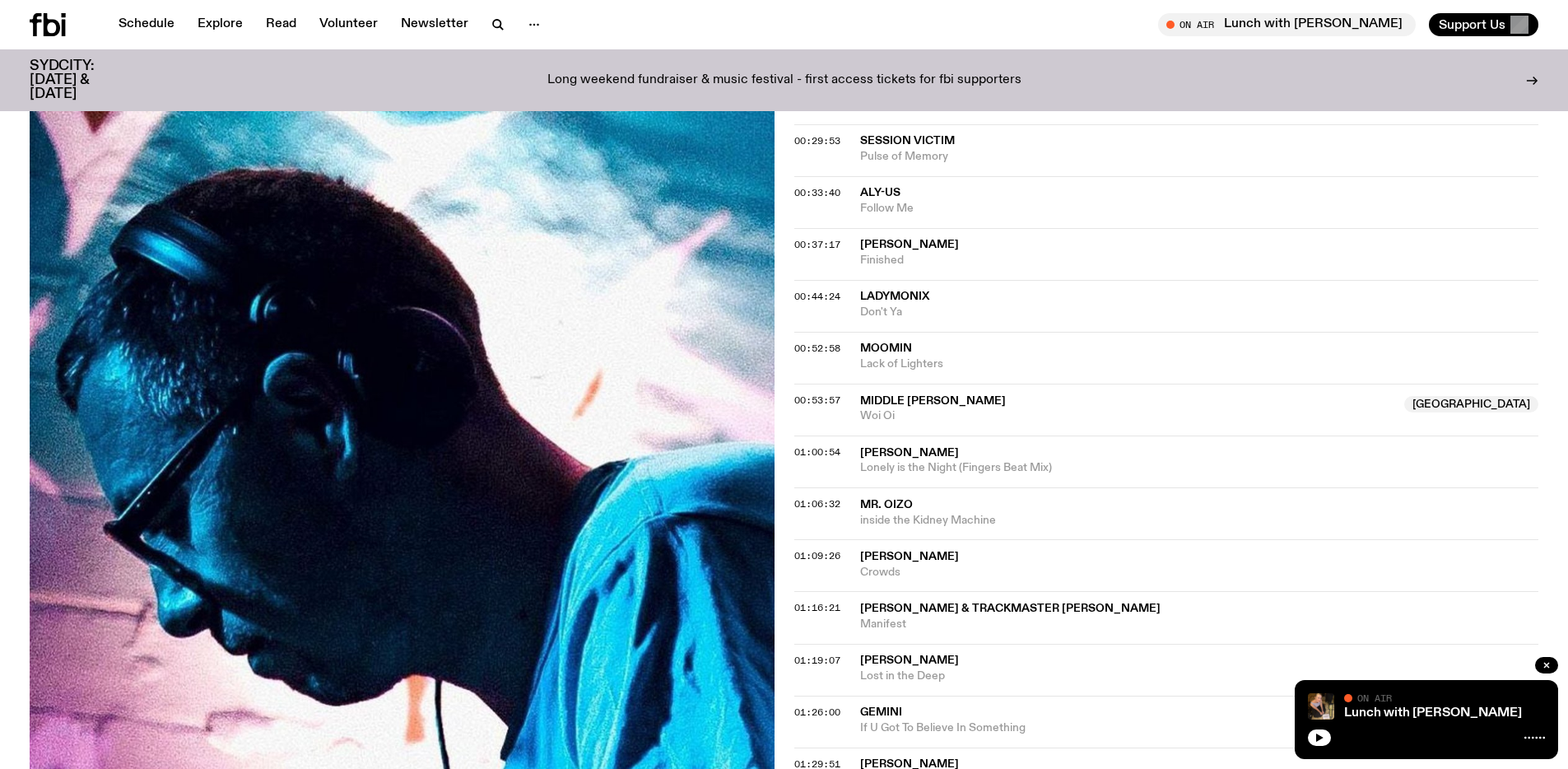
scroll to position [452, 0]
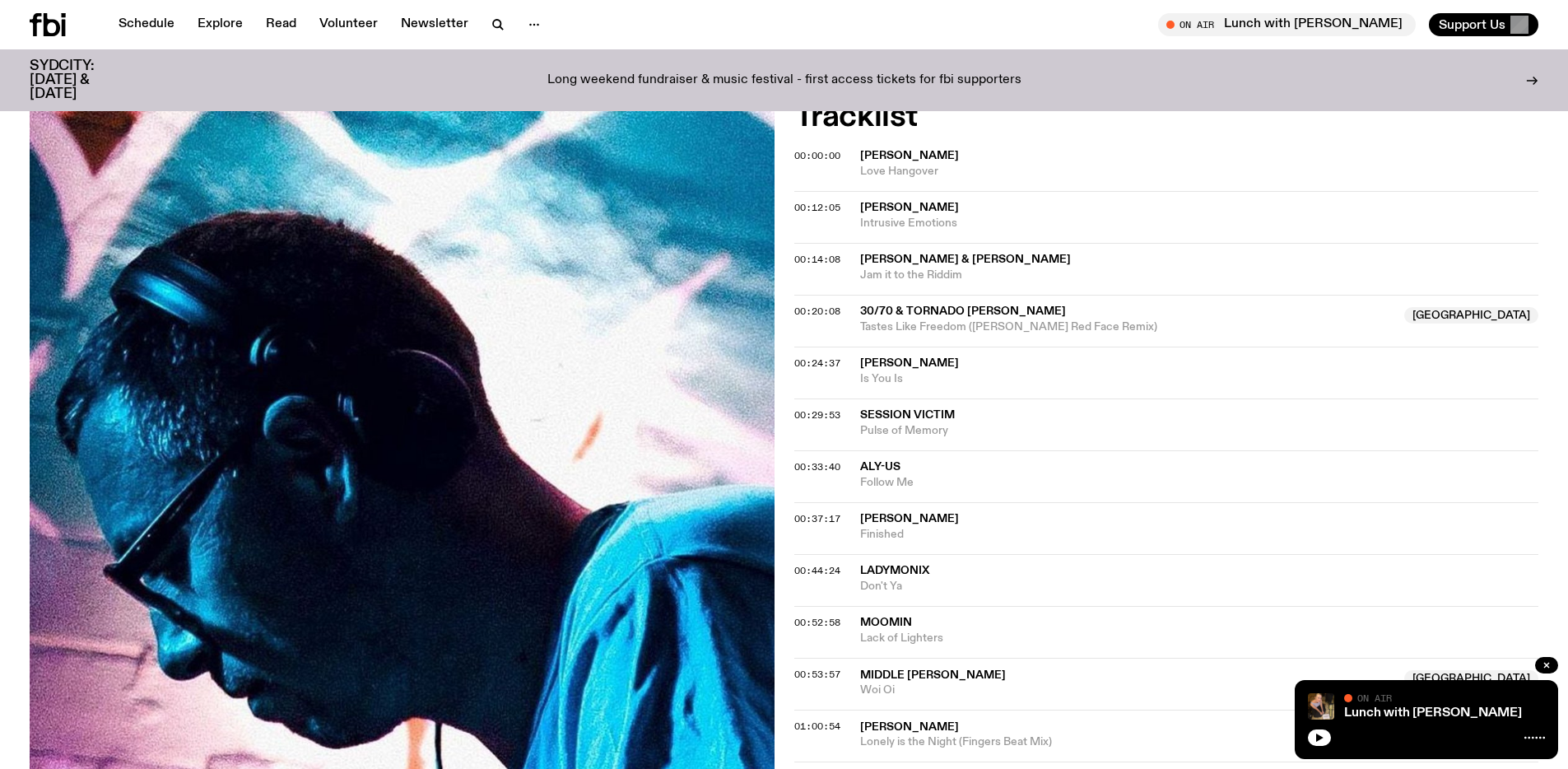
click at [909, 267] on span "Jam it to the Riddim" at bounding box center [1199, 274] width 679 height 15
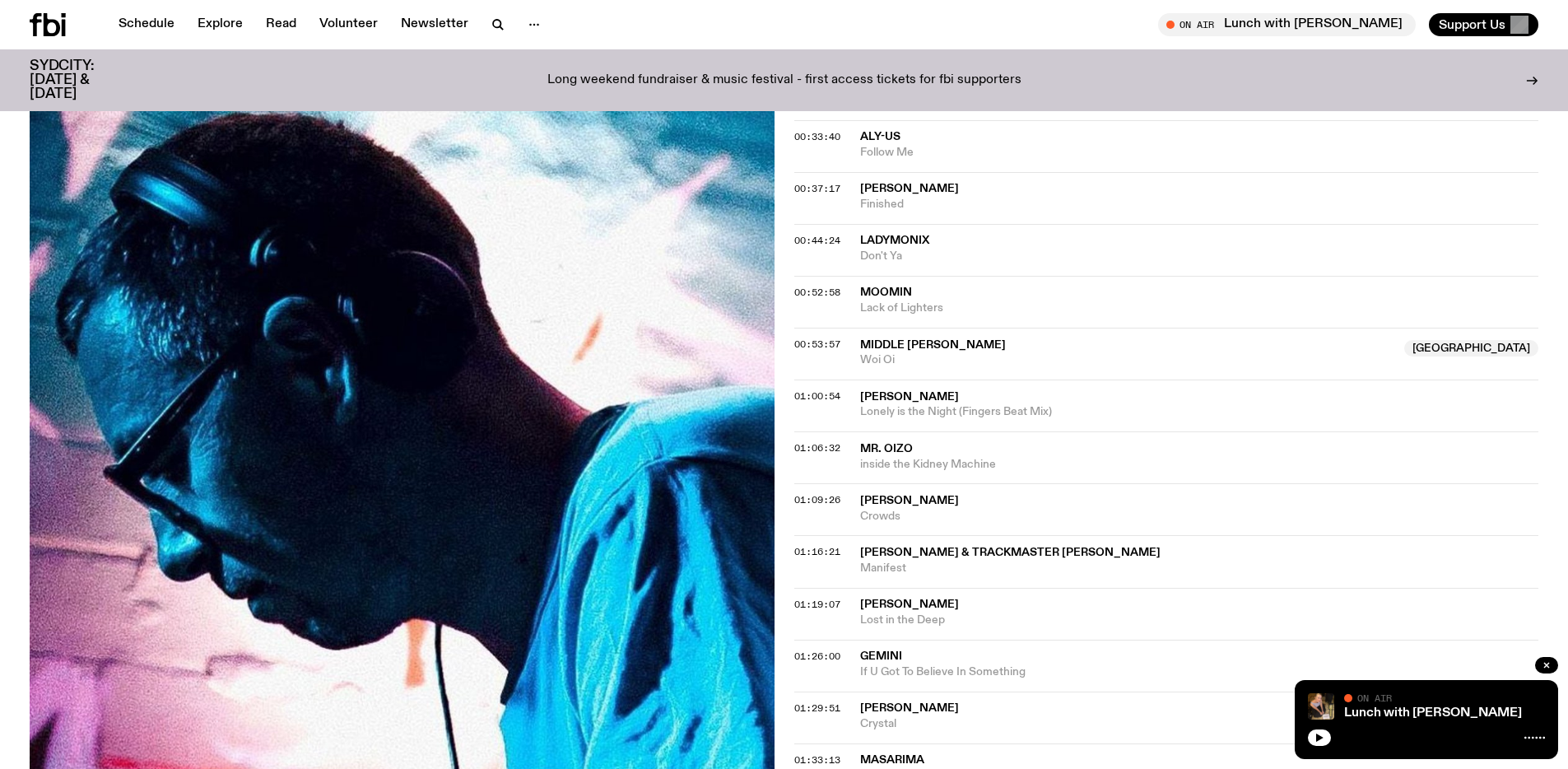
scroll to position [804, 0]
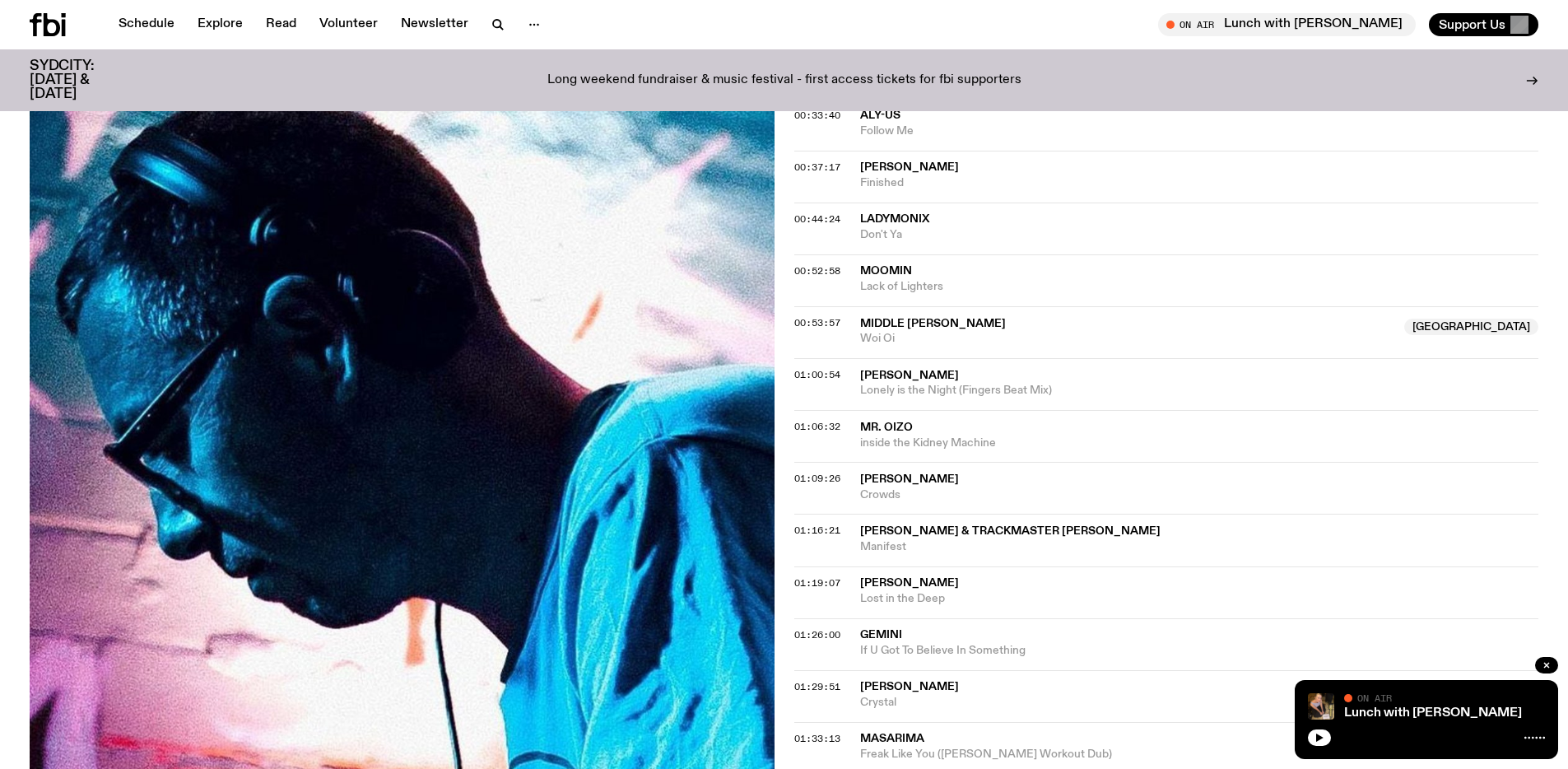
click at [904, 648] on span "If U Got To Believe In Something" at bounding box center [1199, 650] width 679 height 15
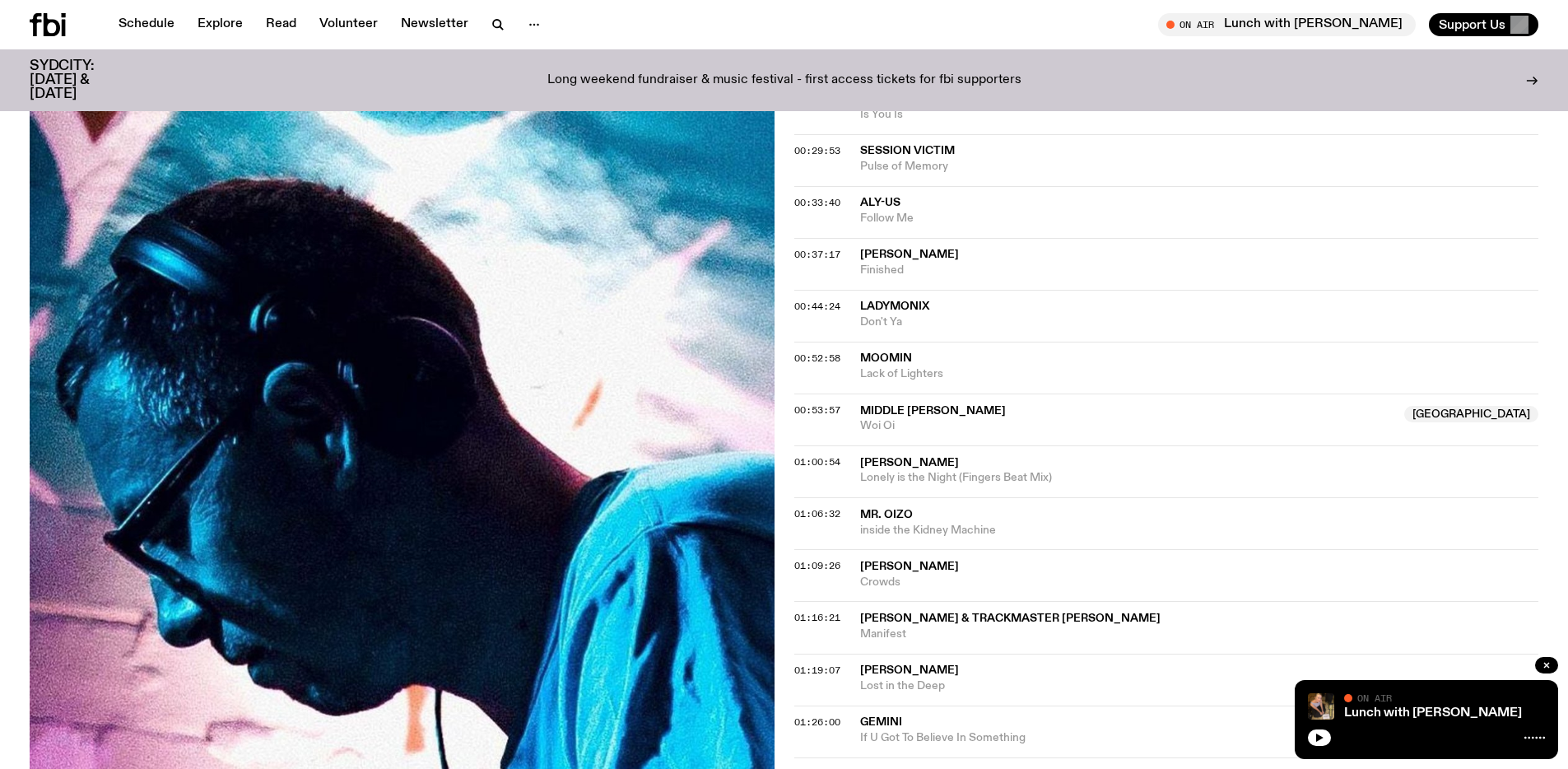
scroll to position [437, 0]
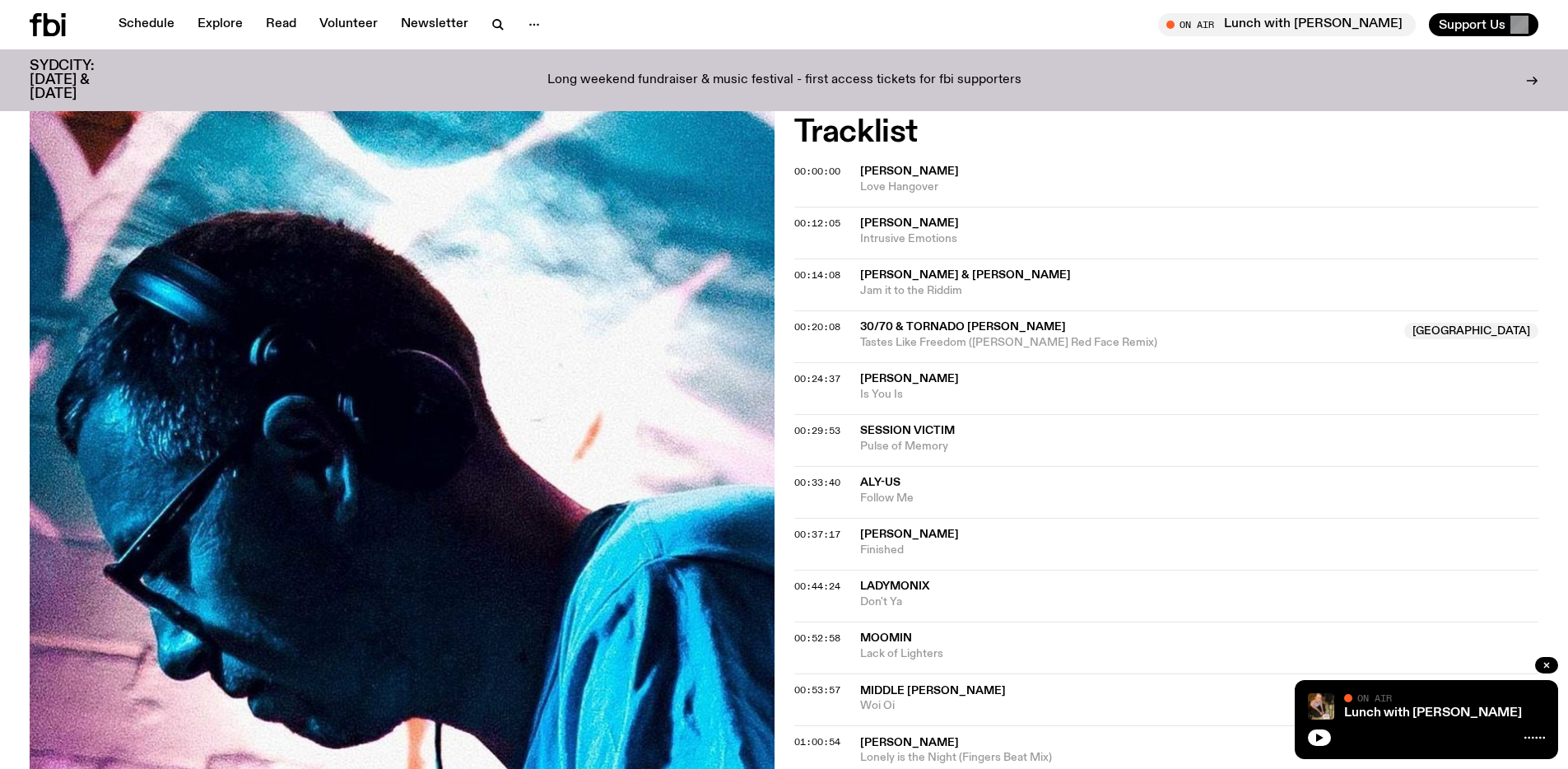
click at [926, 491] on span "Follow Me" at bounding box center [1199, 497] width 679 height 15
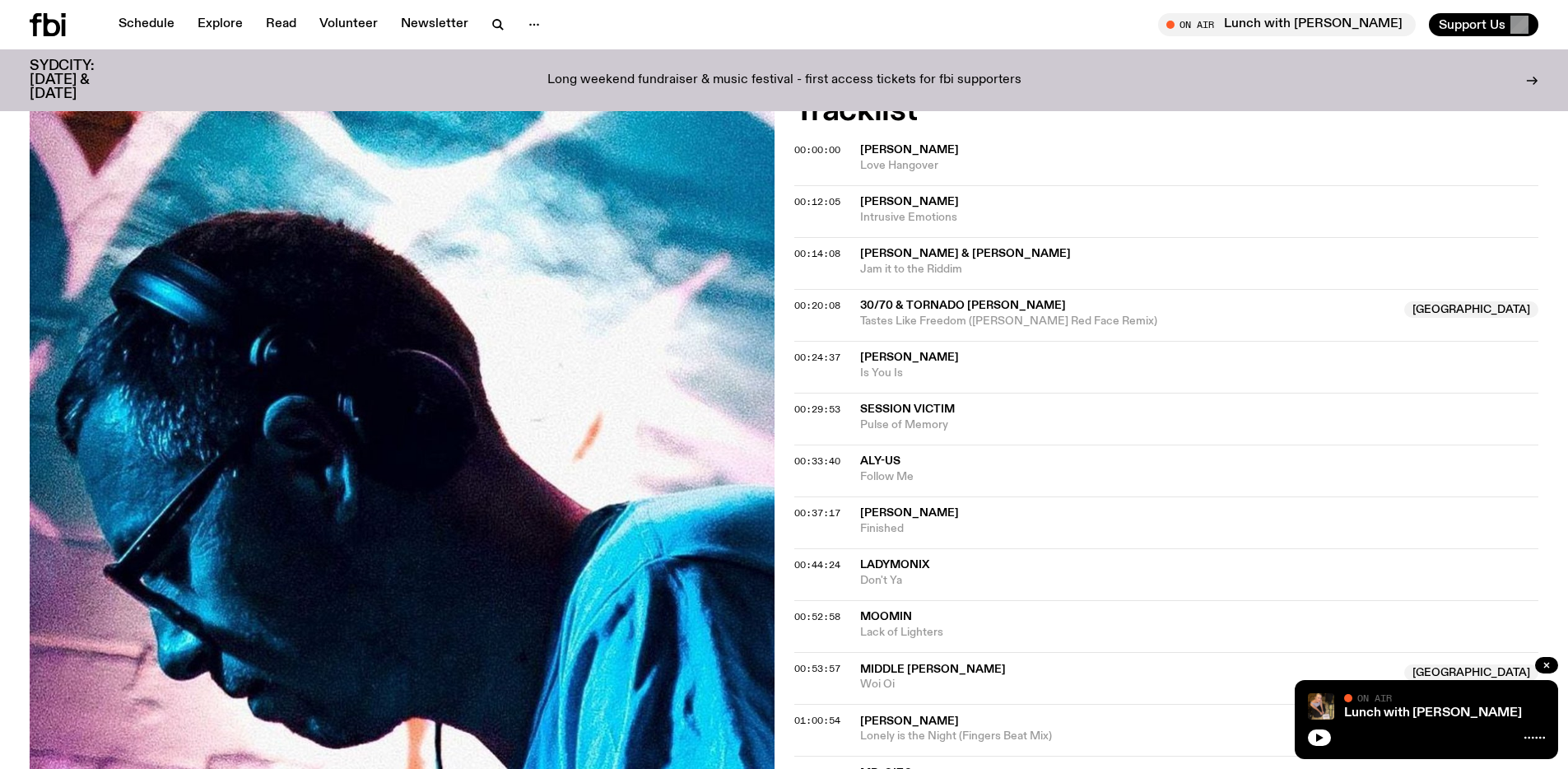
click at [878, 578] on span "Don't Ya" at bounding box center [1199, 580] width 679 height 15
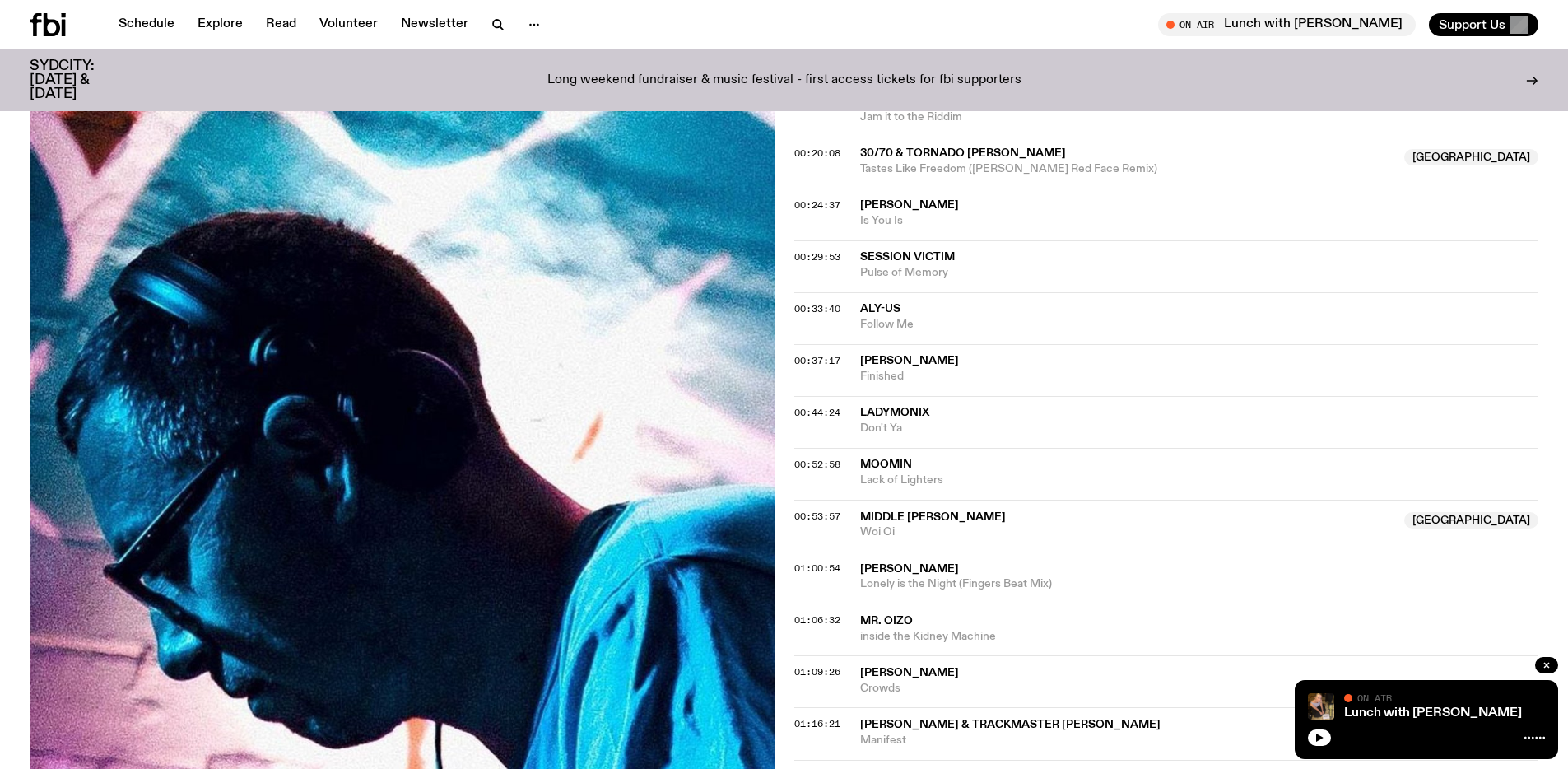
scroll to position [695, 0]
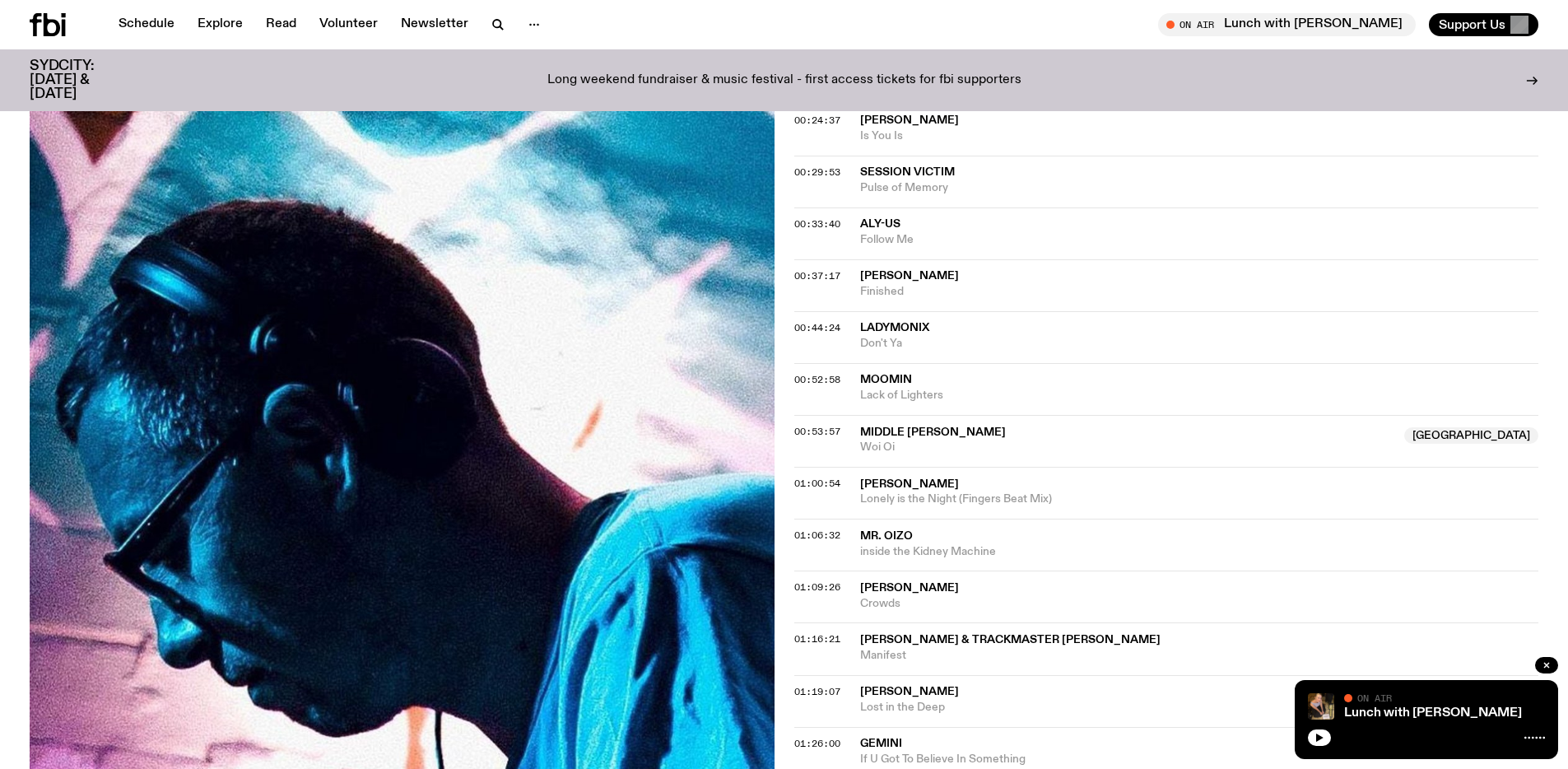
click at [1019, 711] on span "Lost in the Deep" at bounding box center [1199, 707] width 679 height 15
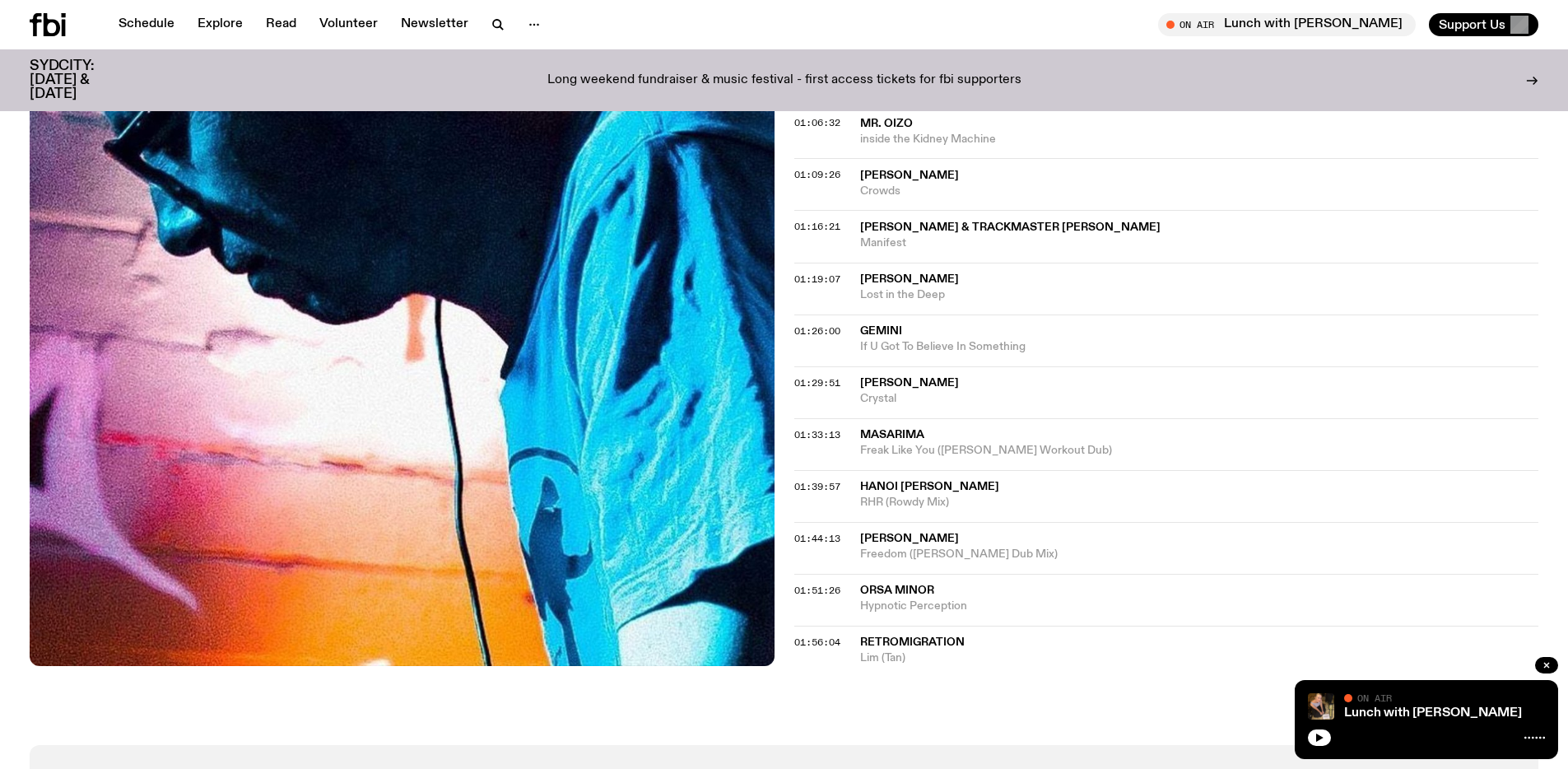
scroll to position [1086, 0]
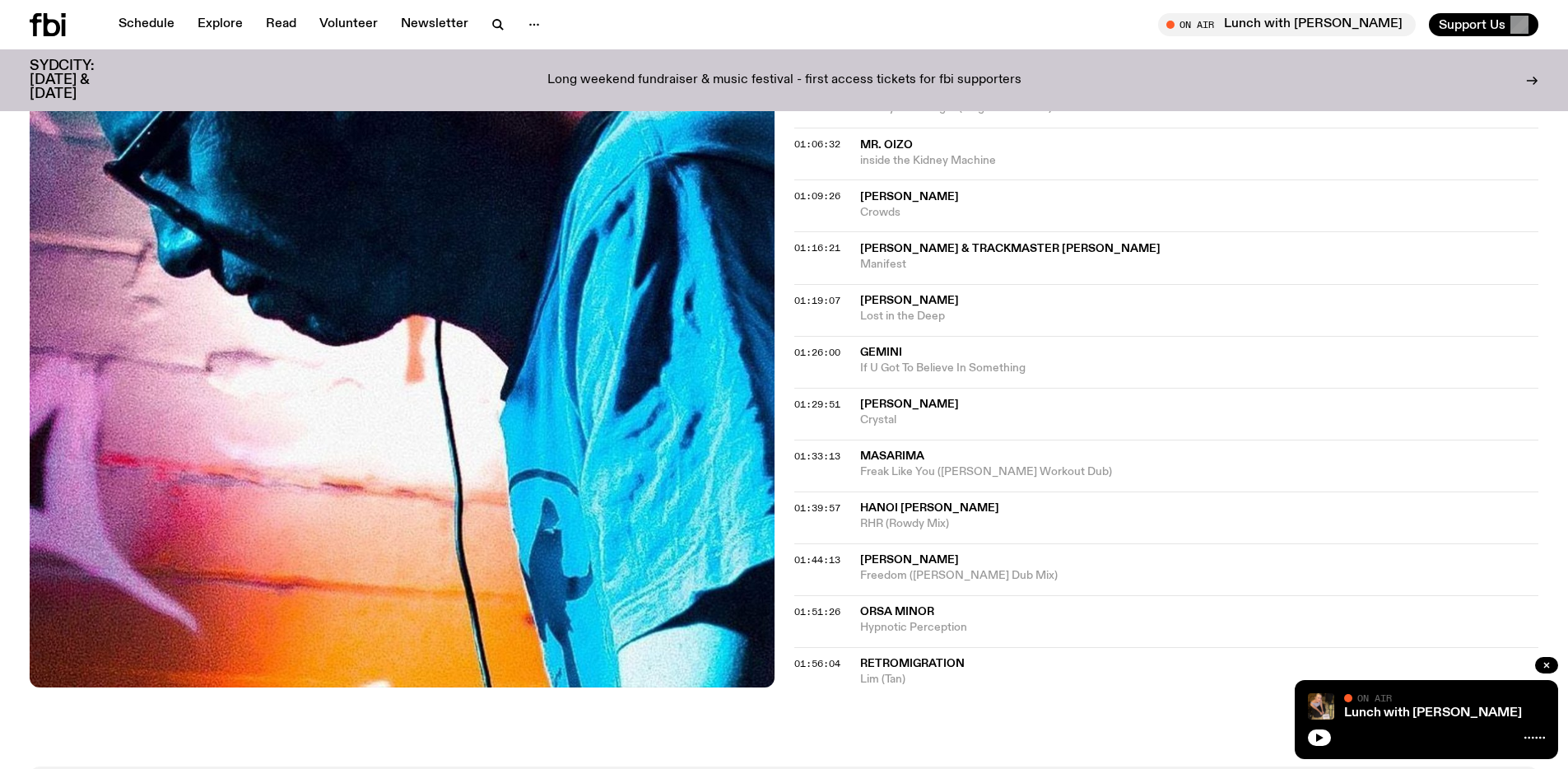
click at [882, 465] on span "Freak Like You ([PERSON_NAME] Workout Dub)" at bounding box center [1199, 471] width 679 height 15
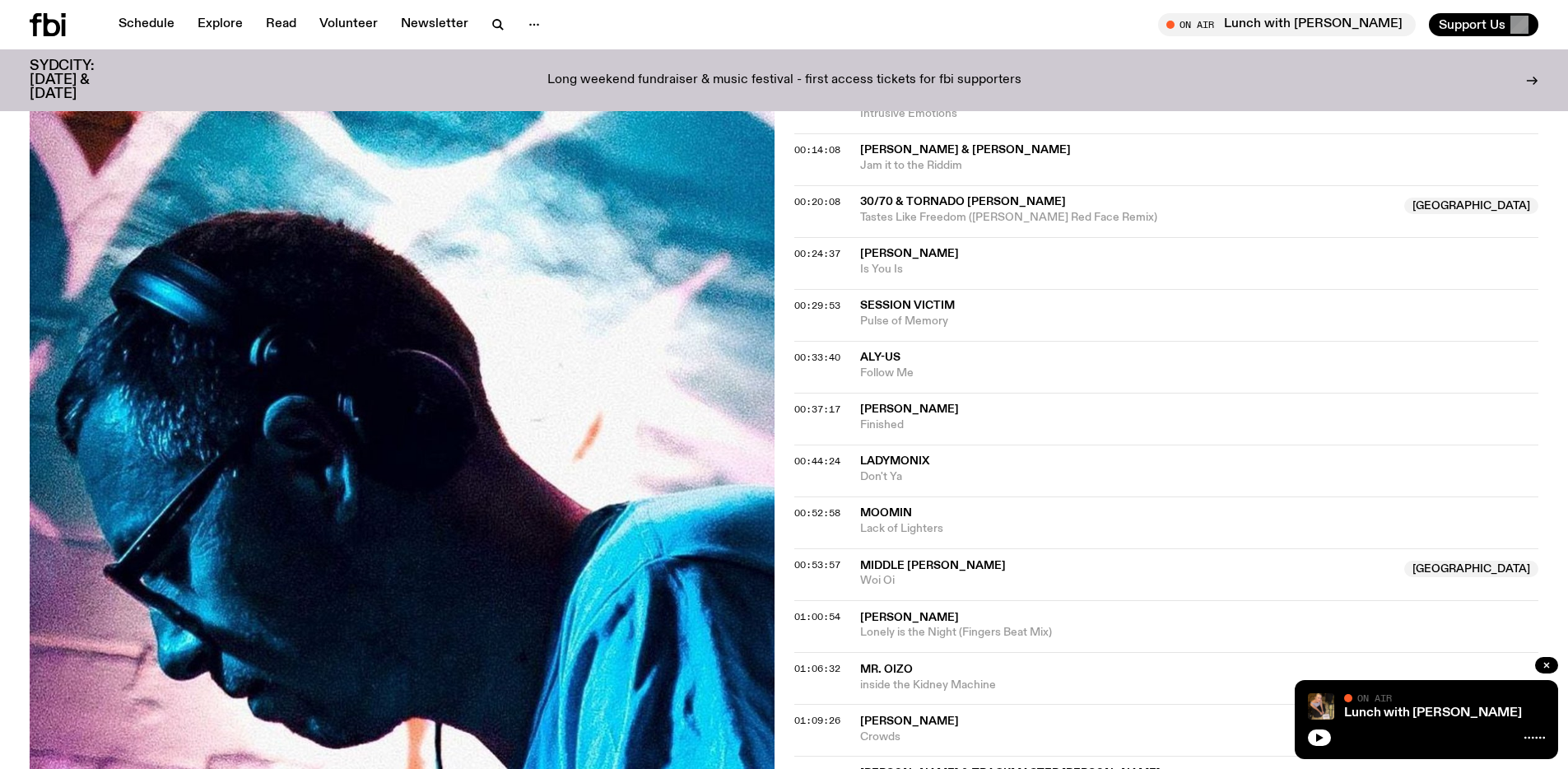
scroll to position [478, 0]
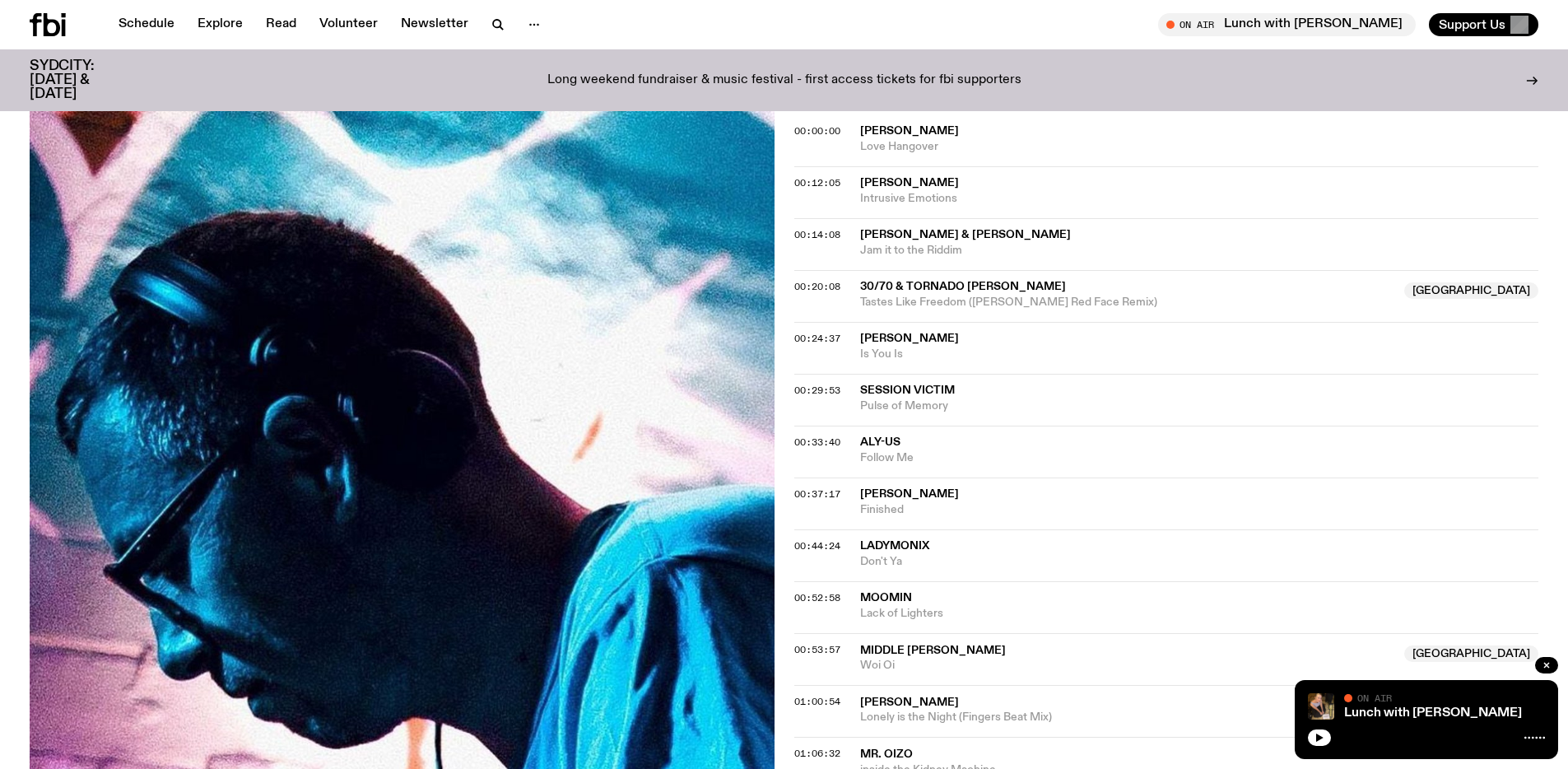
click at [1098, 307] on span "Tastes Like Freedom ([PERSON_NAME] Red Face Remix)" at bounding box center [1127, 302] width 535 height 15
click at [1043, 300] on span "Tastes Like Freedom ([PERSON_NAME] Red Face Remix)" at bounding box center [1127, 302] width 535 height 15
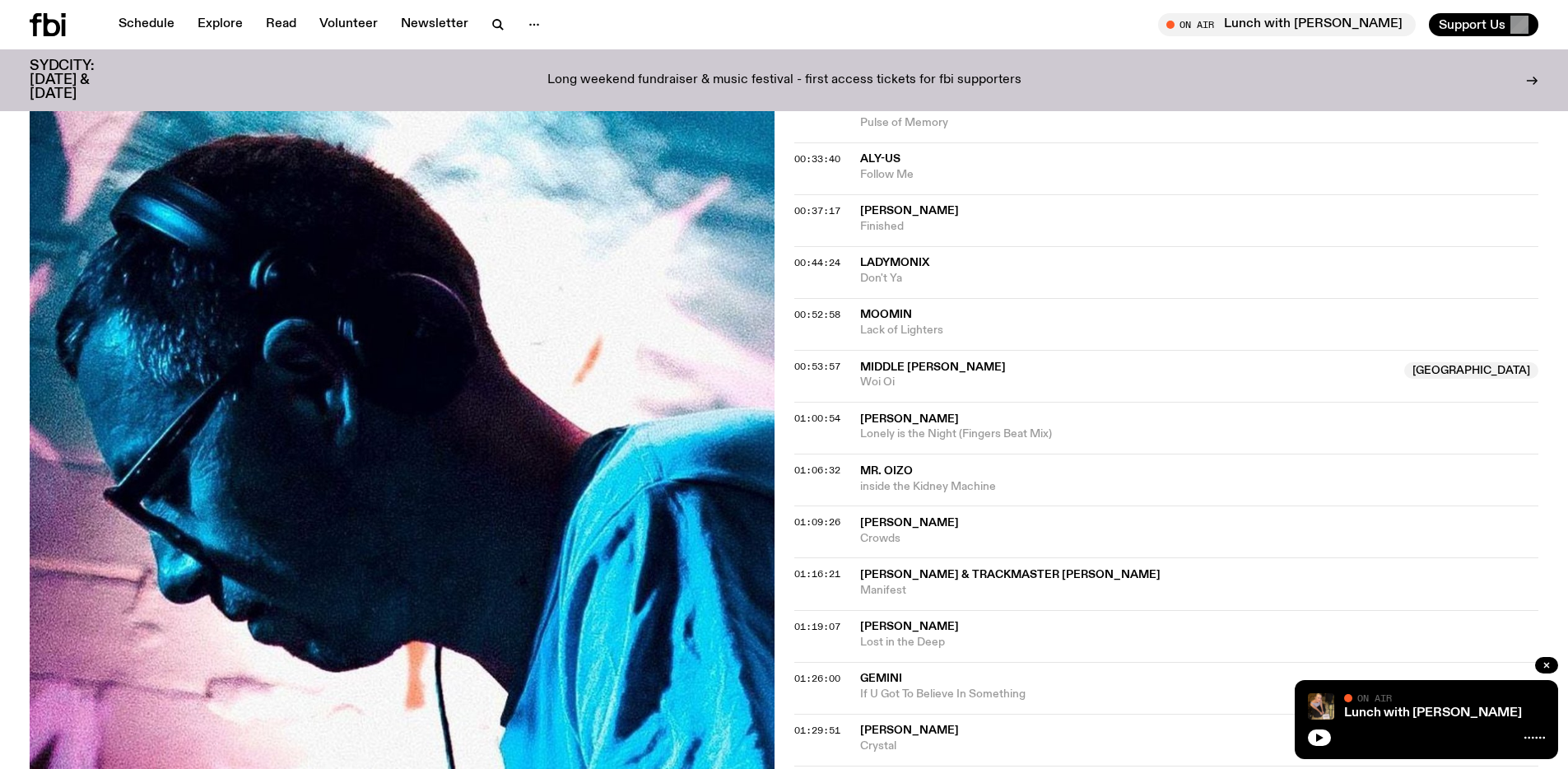
scroll to position [1048, 0]
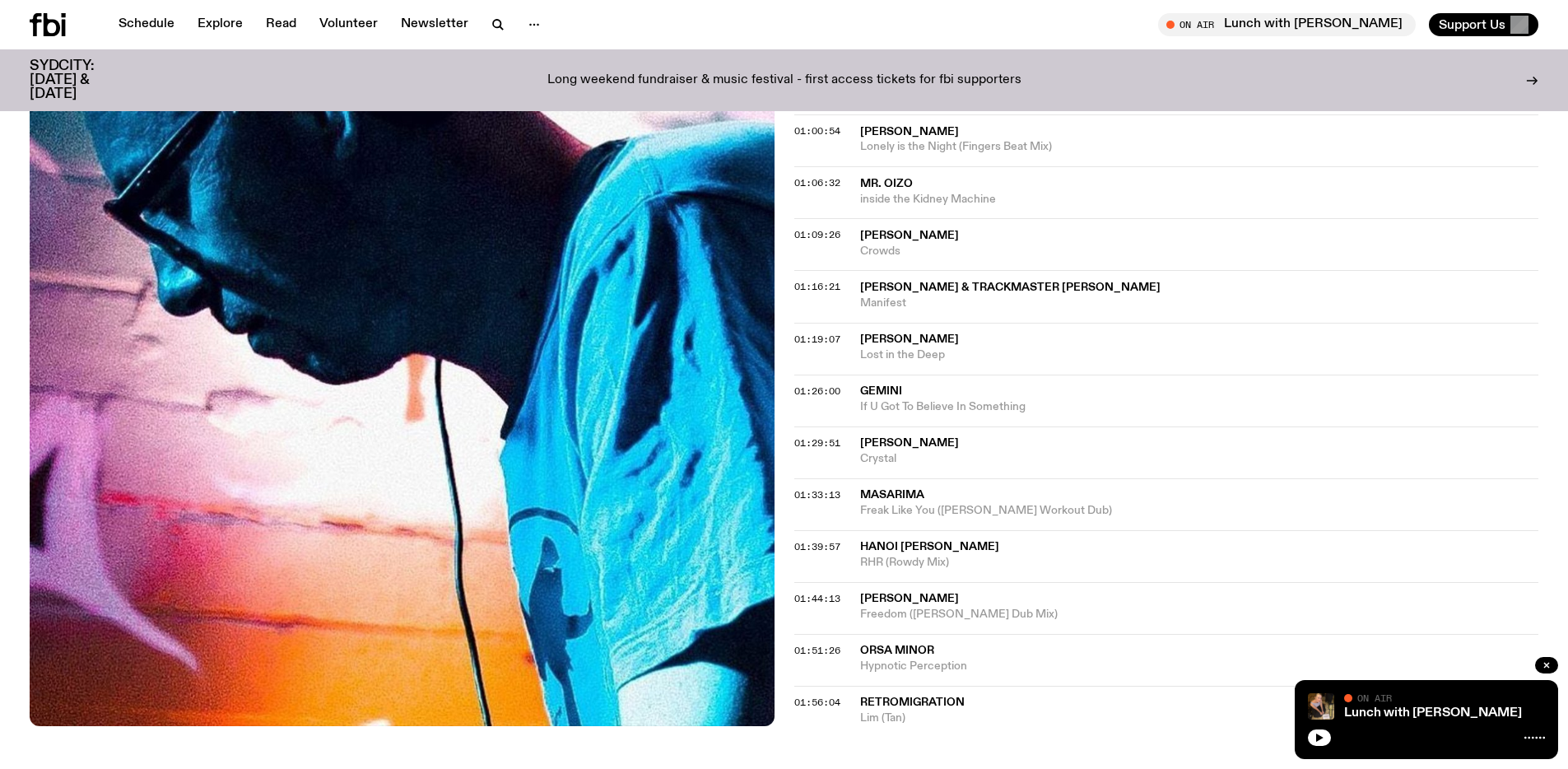
click at [892, 616] on span "Freedom ([PERSON_NAME] Dub Mix)" at bounding box center [1199, 613] width 679 height 15
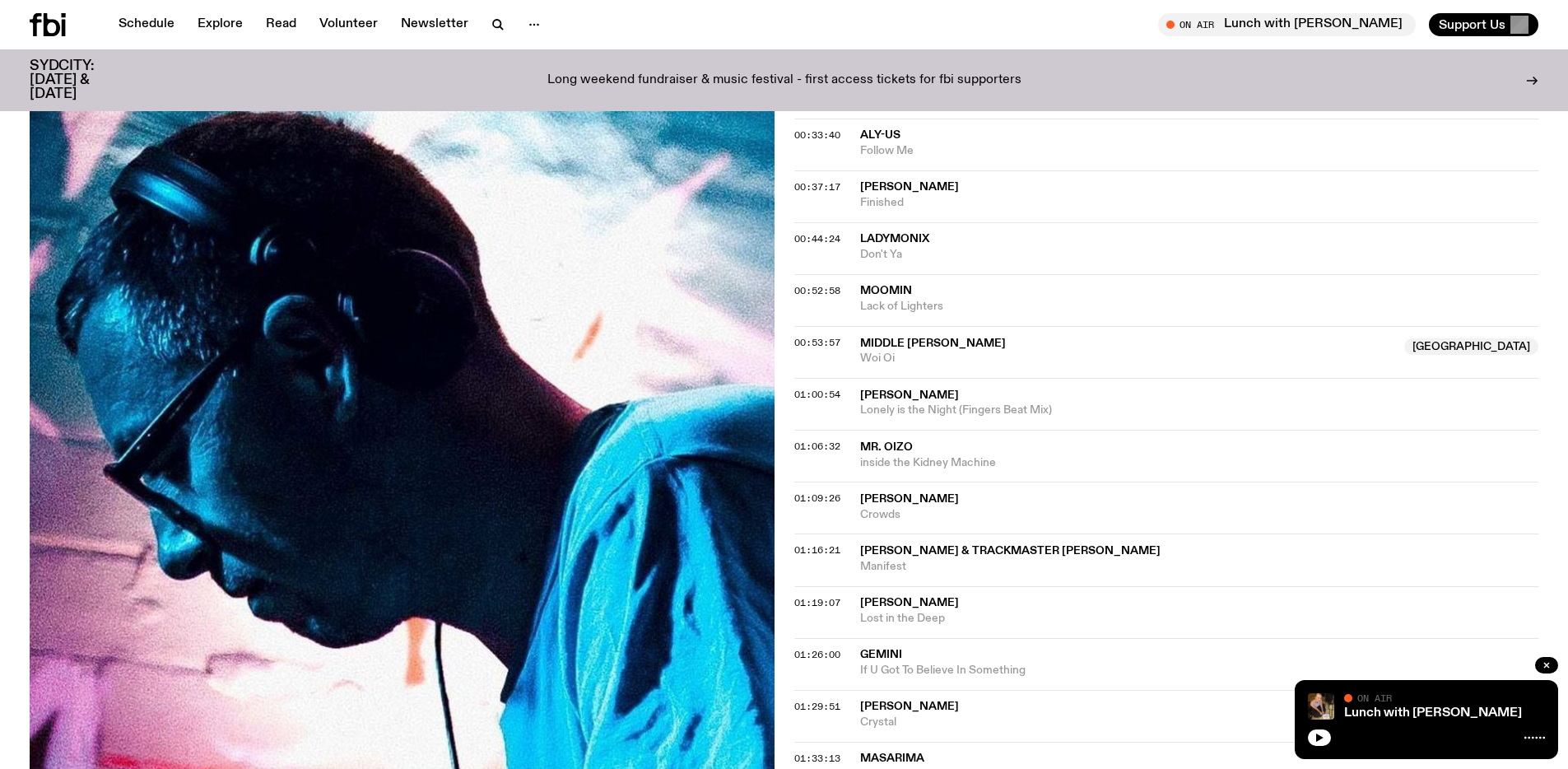
click at [920, 344] on span "Middle [PERSON_NAME]" at bounding box center [933, 343] width 146 height 12
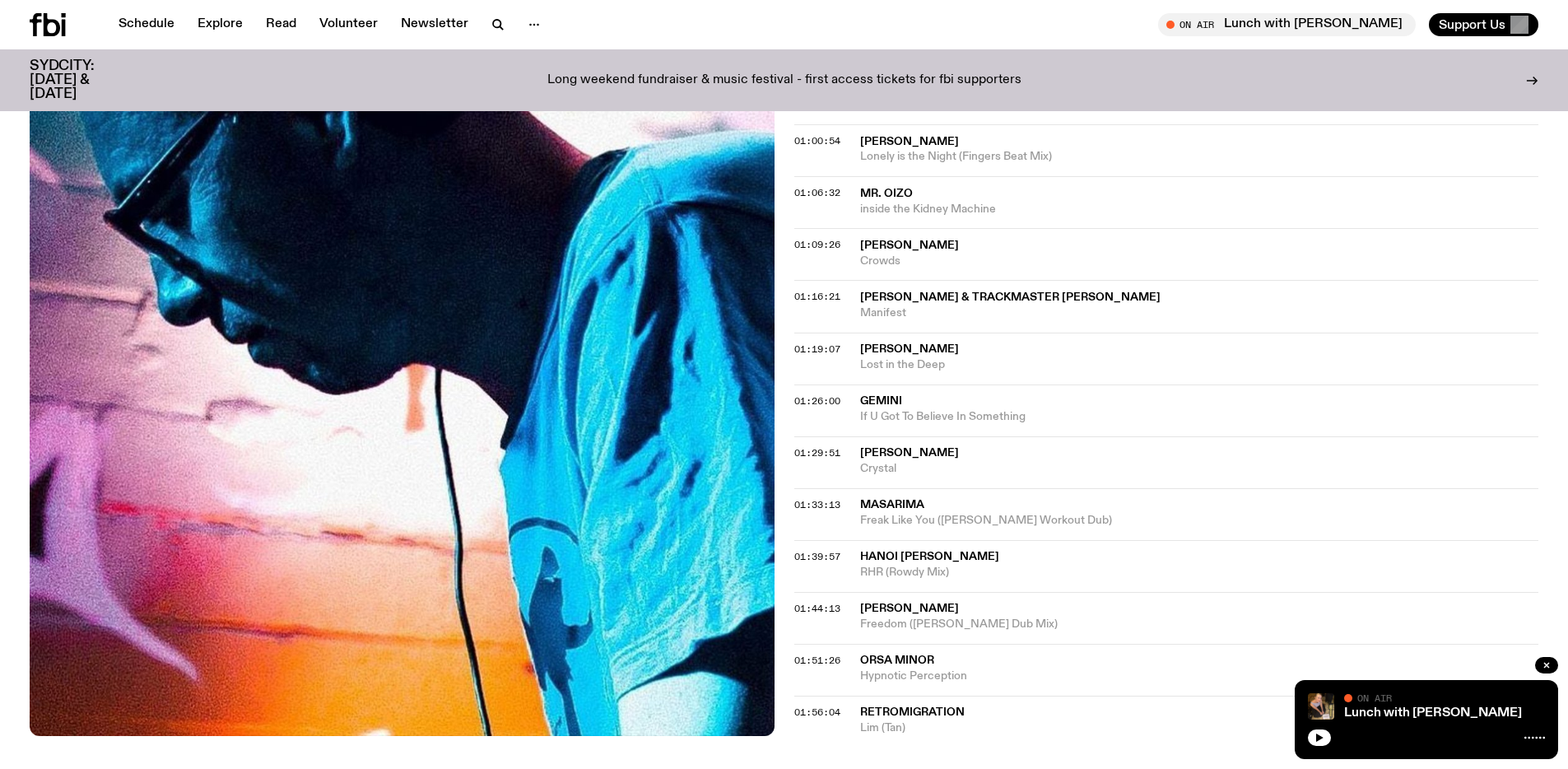
click at [945, 664] on span "Orsa Minor" at bounding box center [1199, 660] width 679 height 15
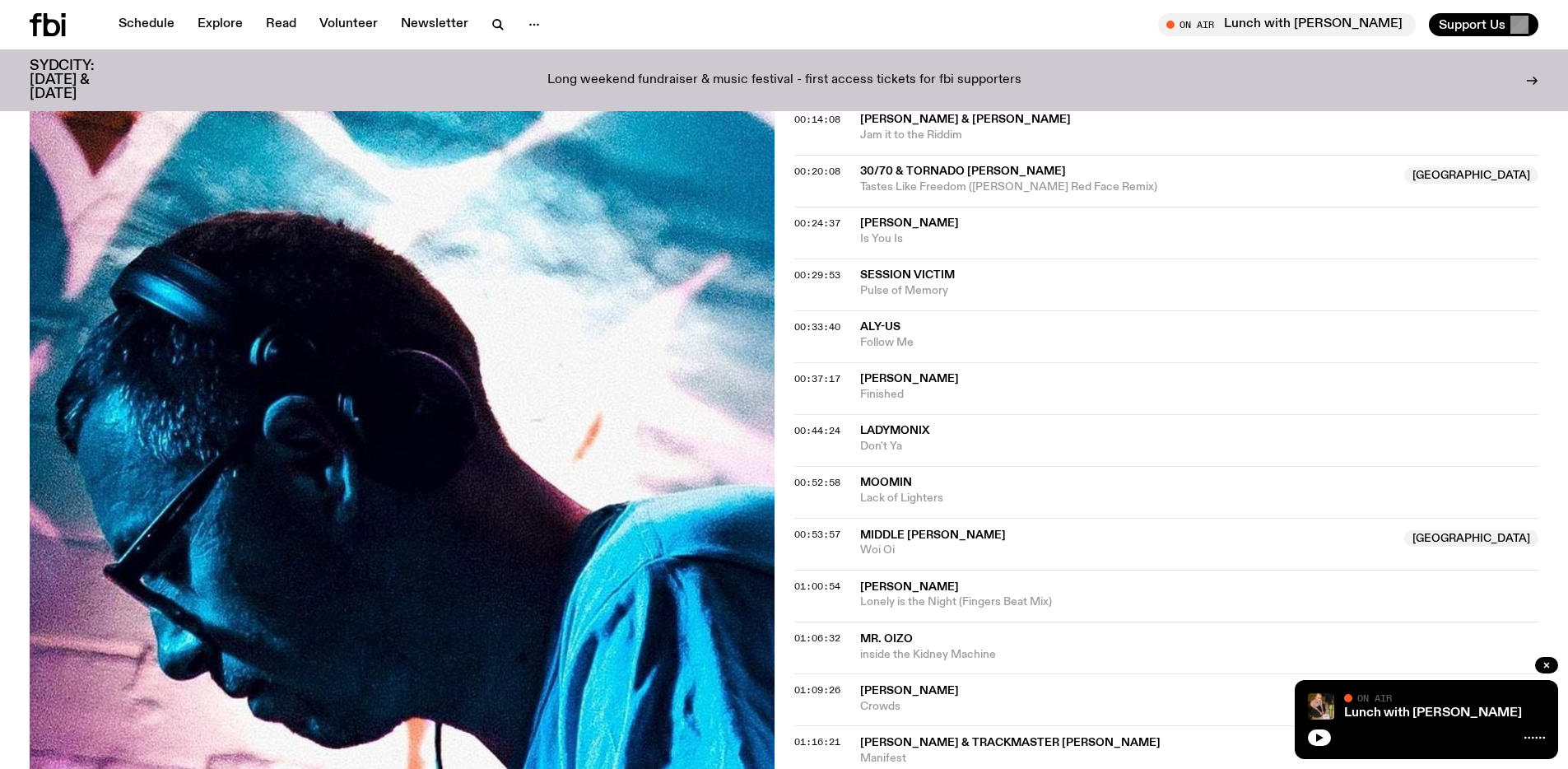
scroll to position [583, 0]
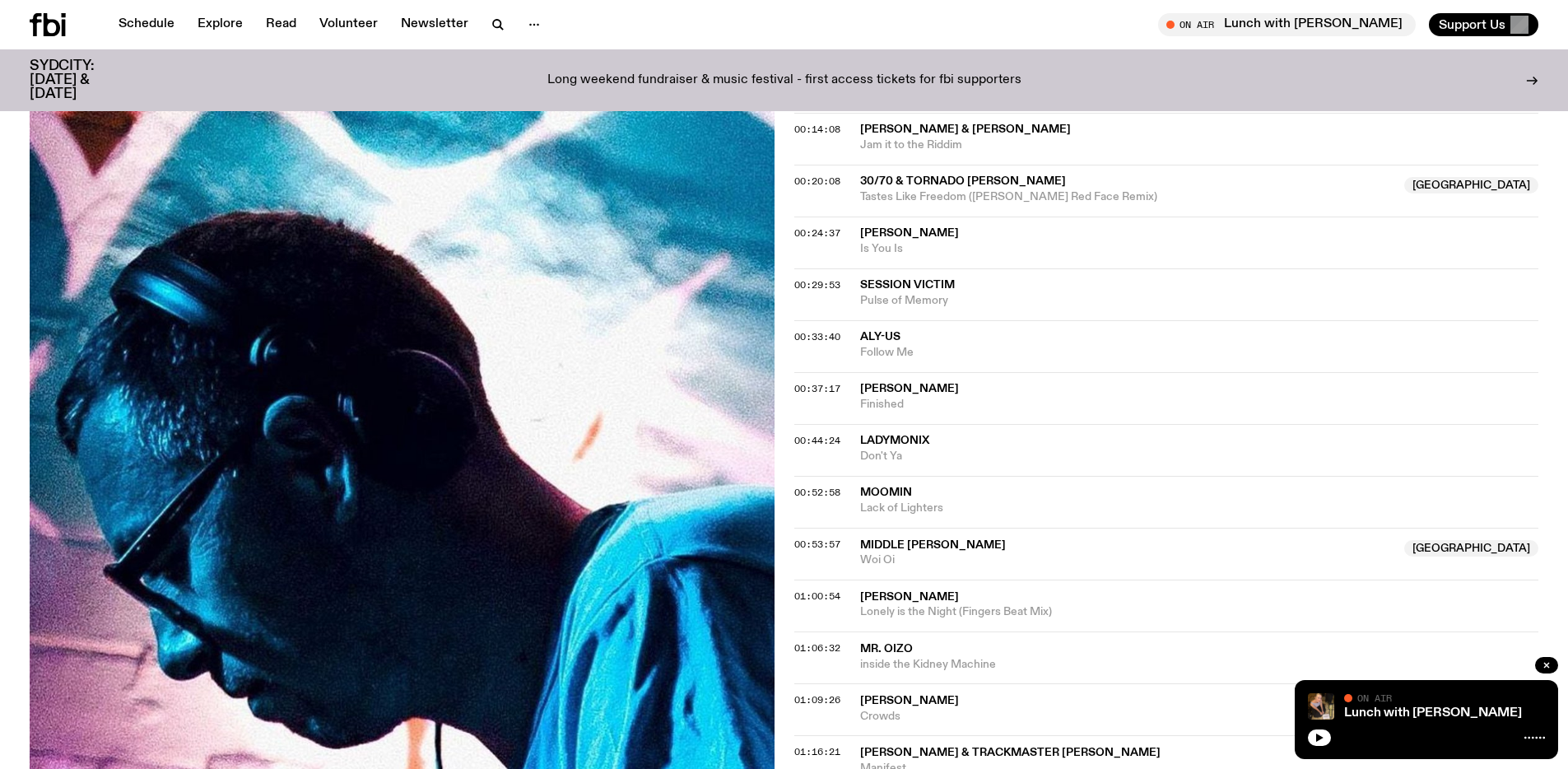
click at [897, 301] on span "Pulse of Memory" at bounding box center [1199, 300] width 679 height 15
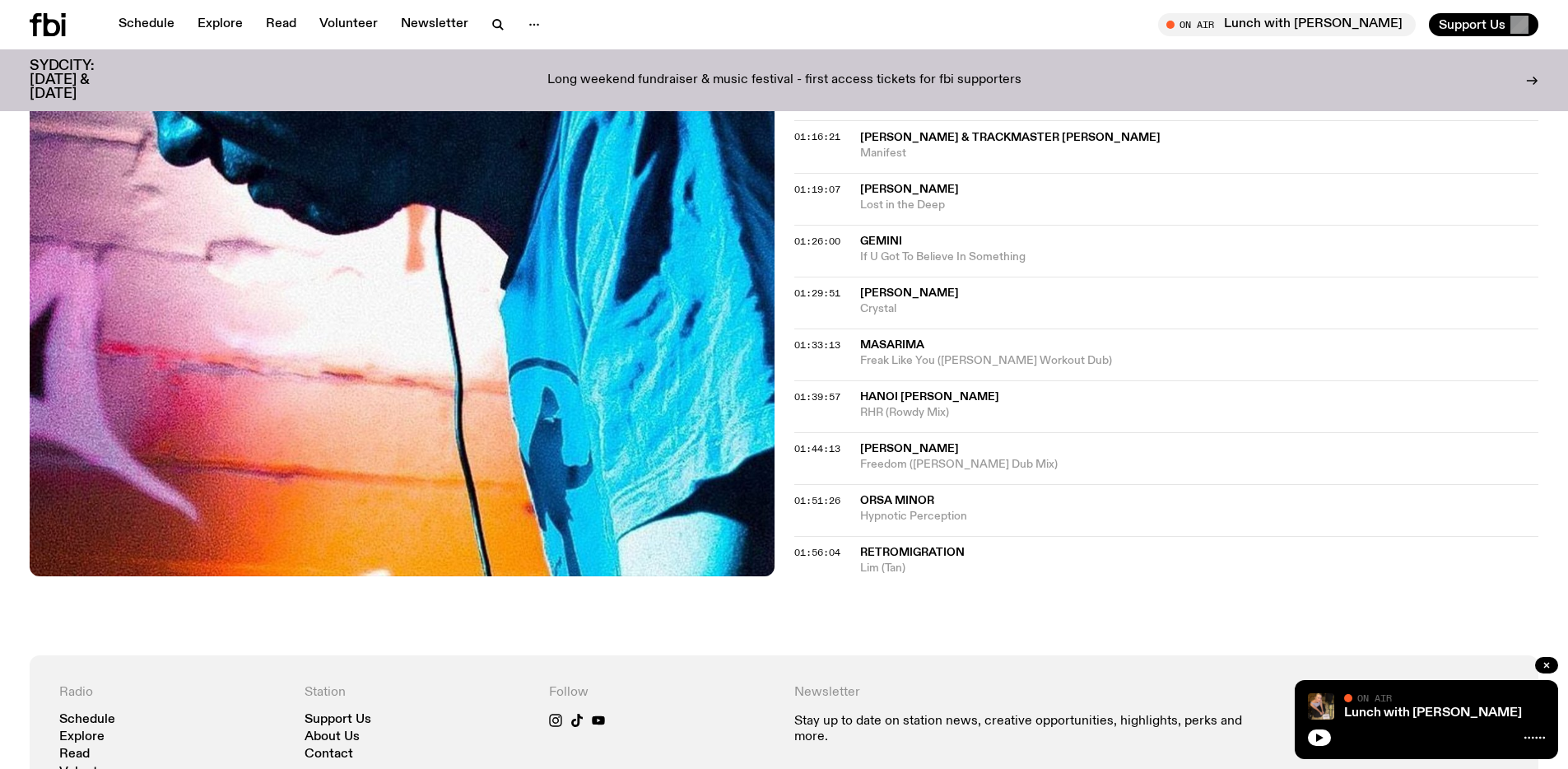
scroll to position [1367, 0]
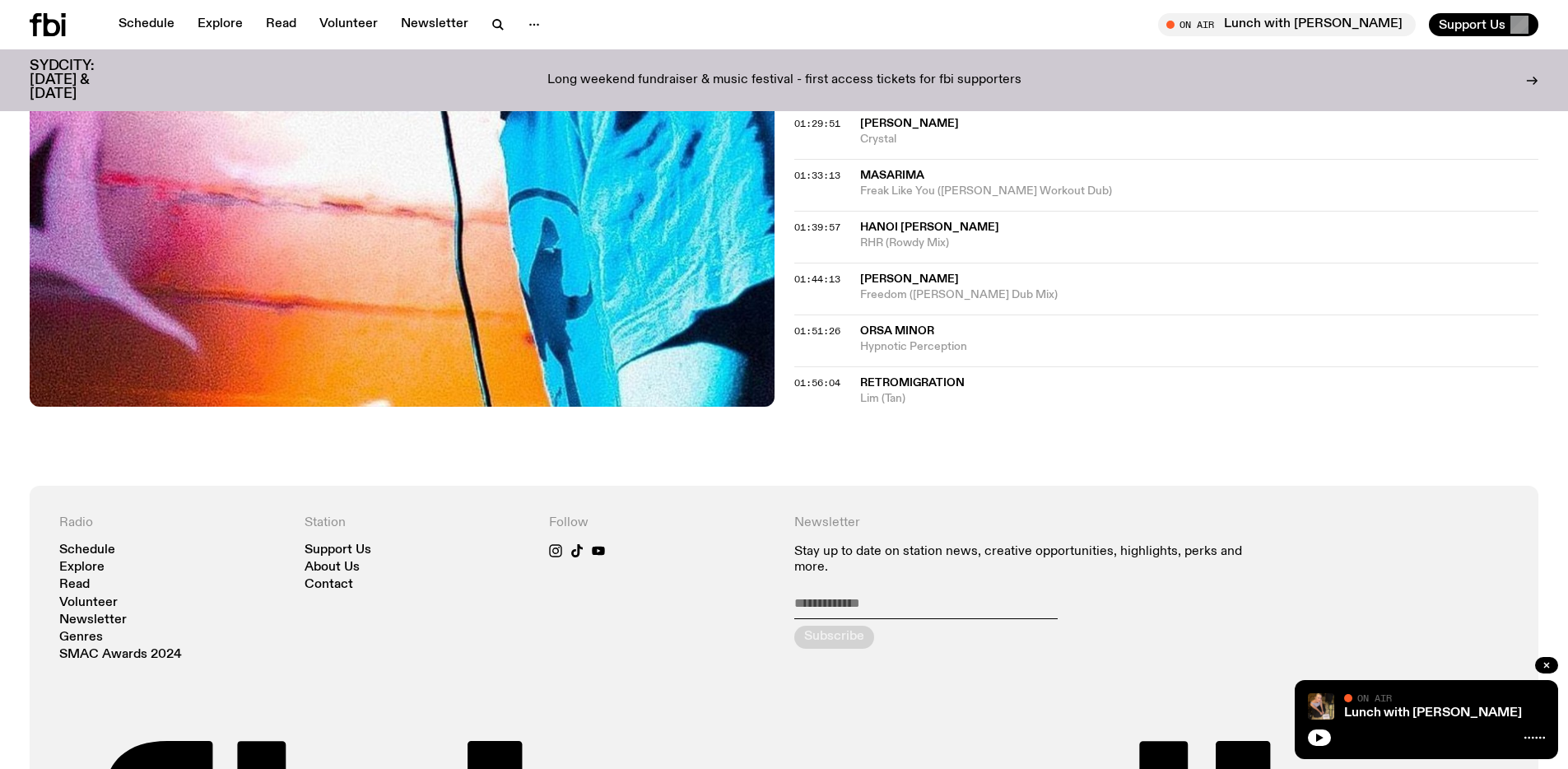
click at [927, 398] on span "Lim (Tan)" at bounding box center [1199, 398] width 679 height 15
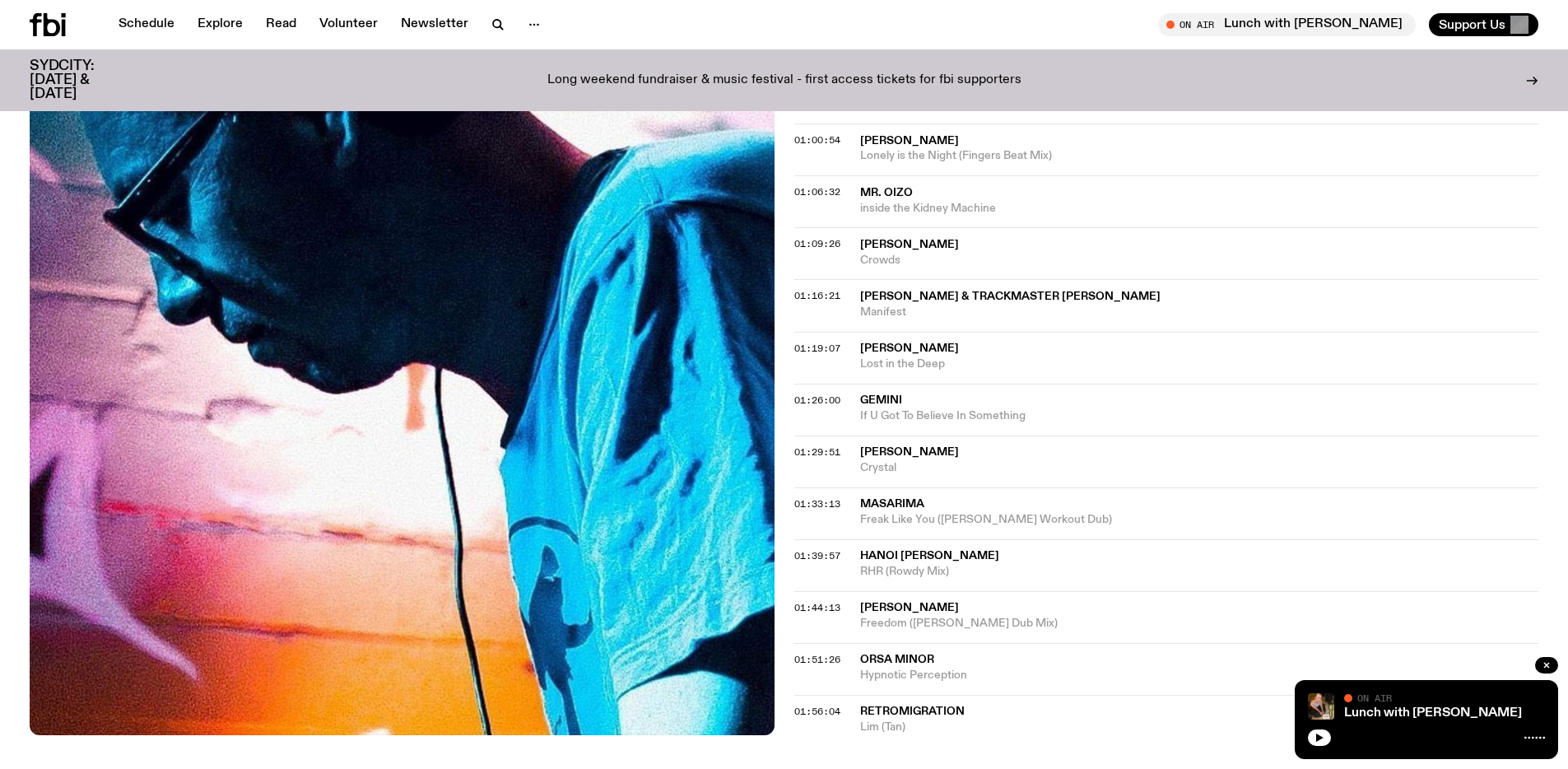
scroll to position [708, 0]
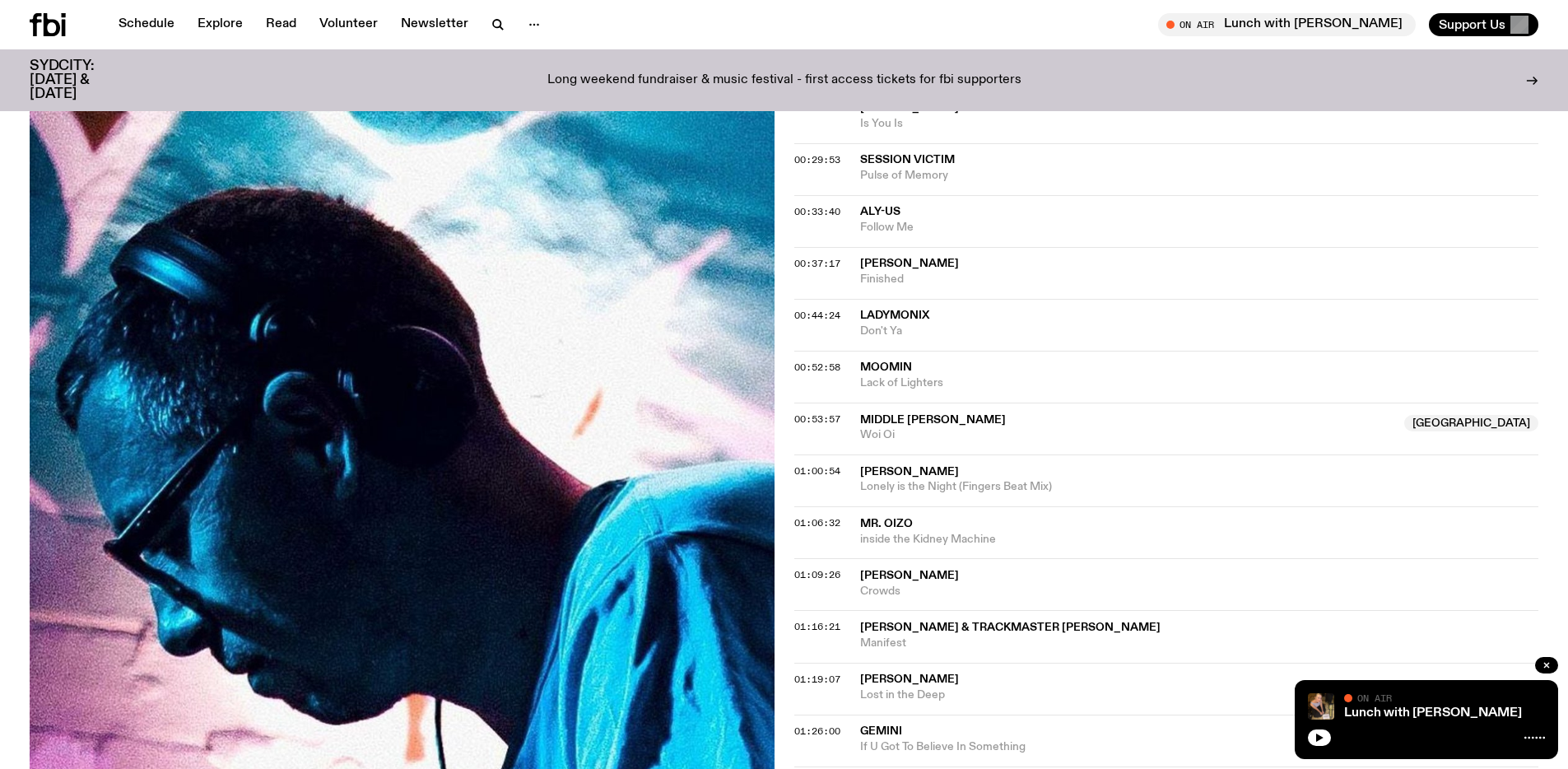
click at [899, 268] on span "[PERSON_NAME]" at bounding box center [909, 263] width 99 height 12
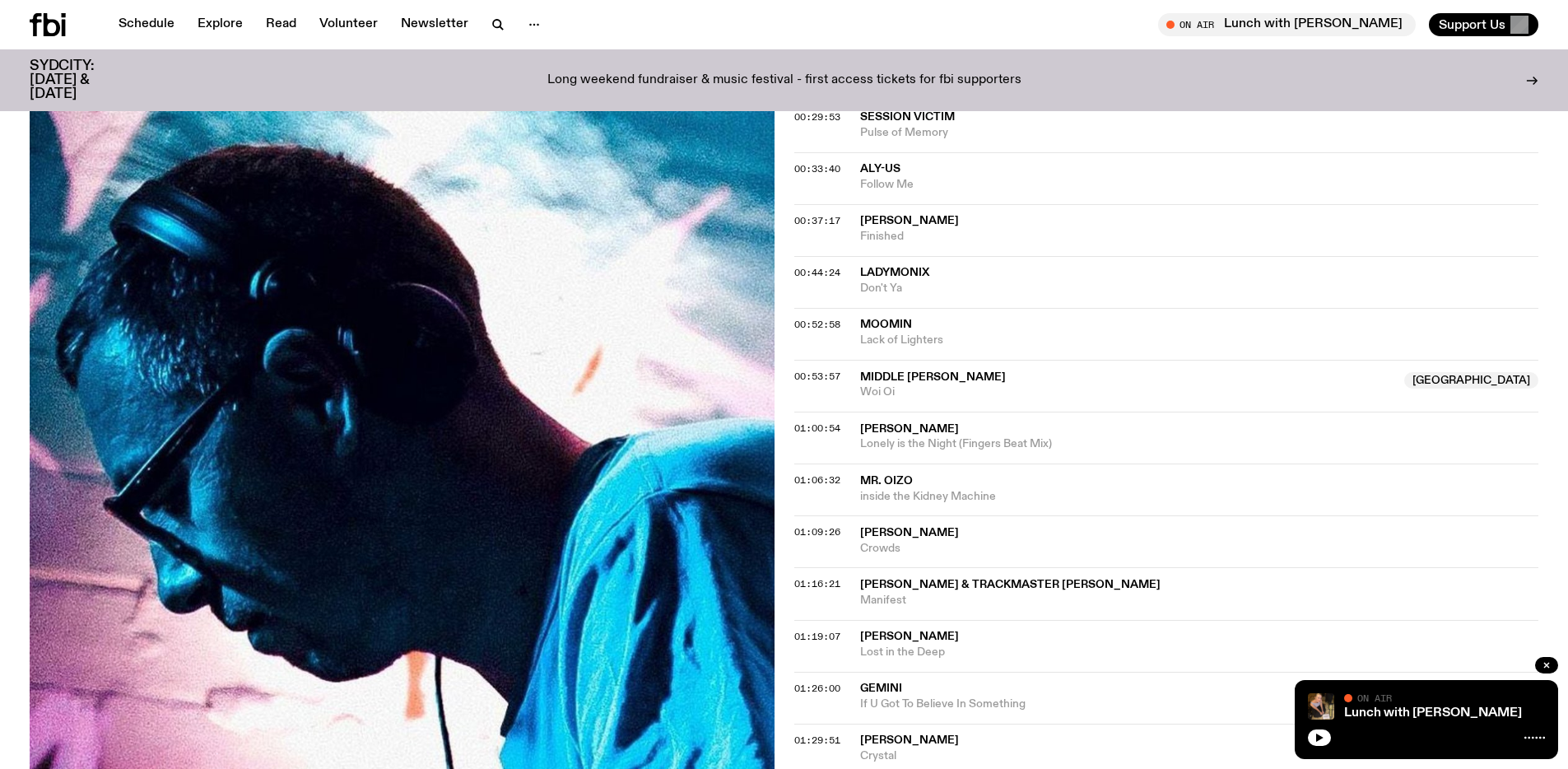
click at [907, 340] on span "Lack of Lighters" at bounding box center [1199, 340] width 679 height 15
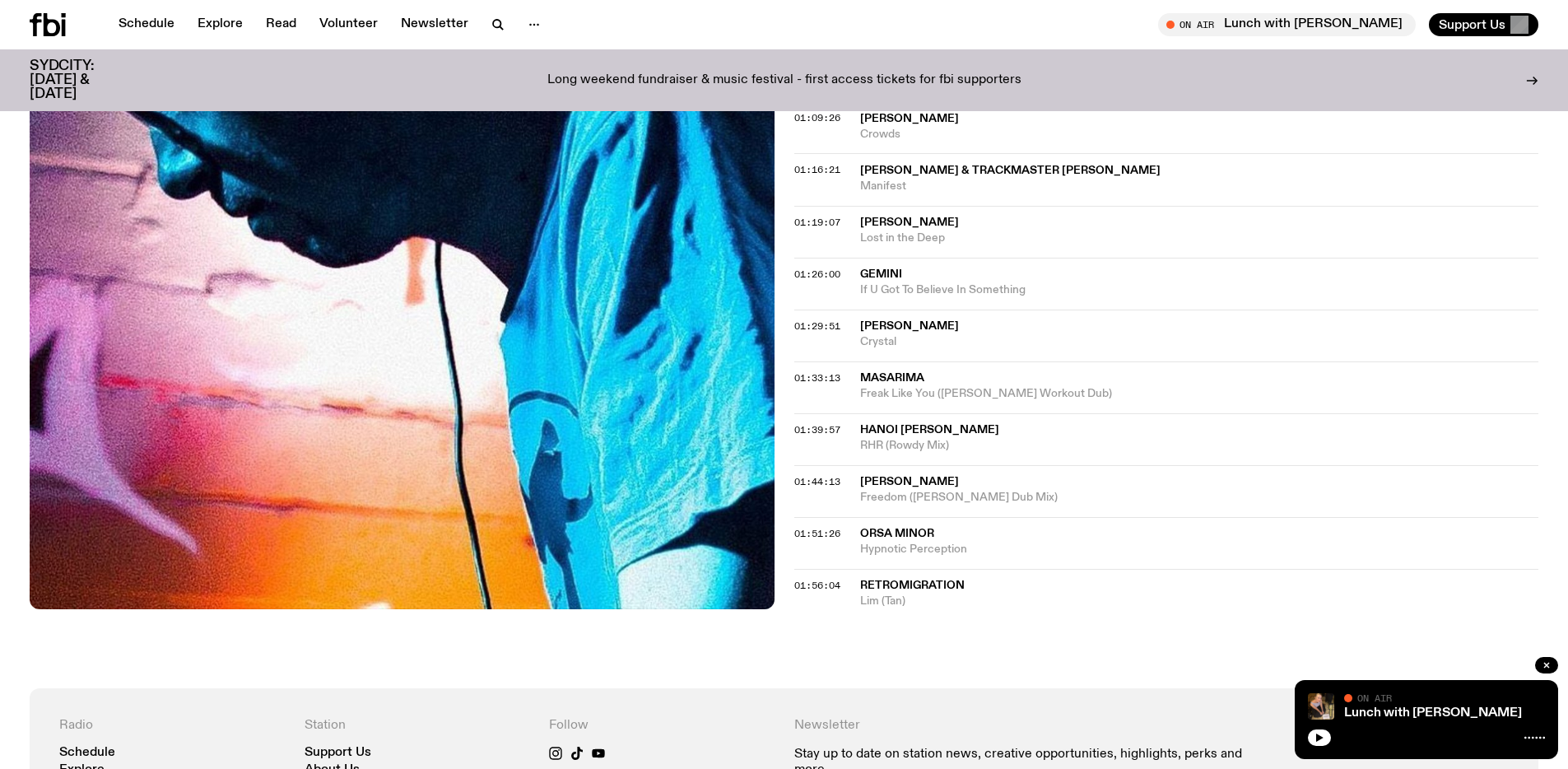
scroll to position [679, 0]
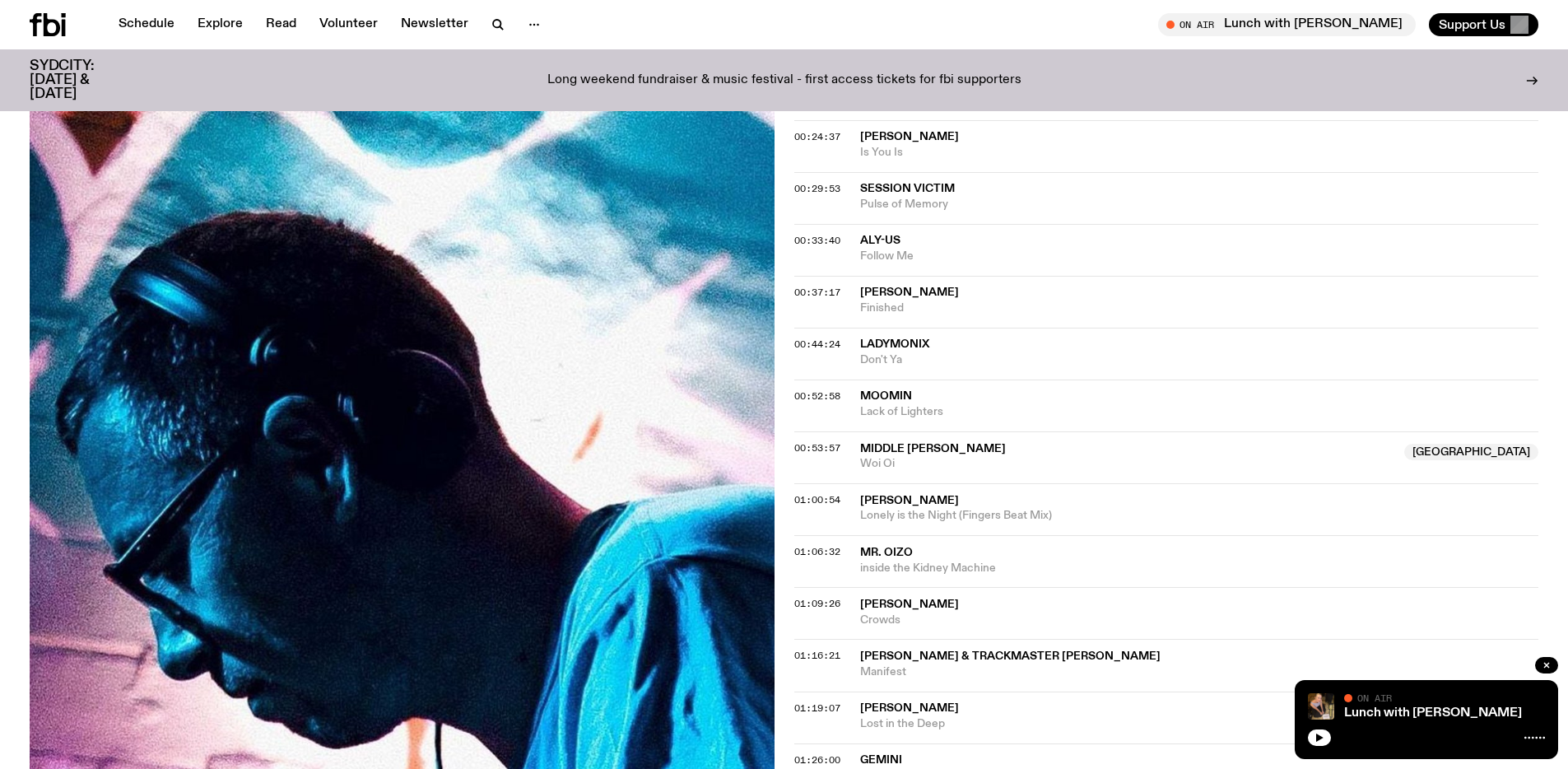
click at [910, 146] on span "Is You Is" at bounding box center [1199, 152] width 679 height 15
